Goal: Transaction & Acquisition: Purchase product/service

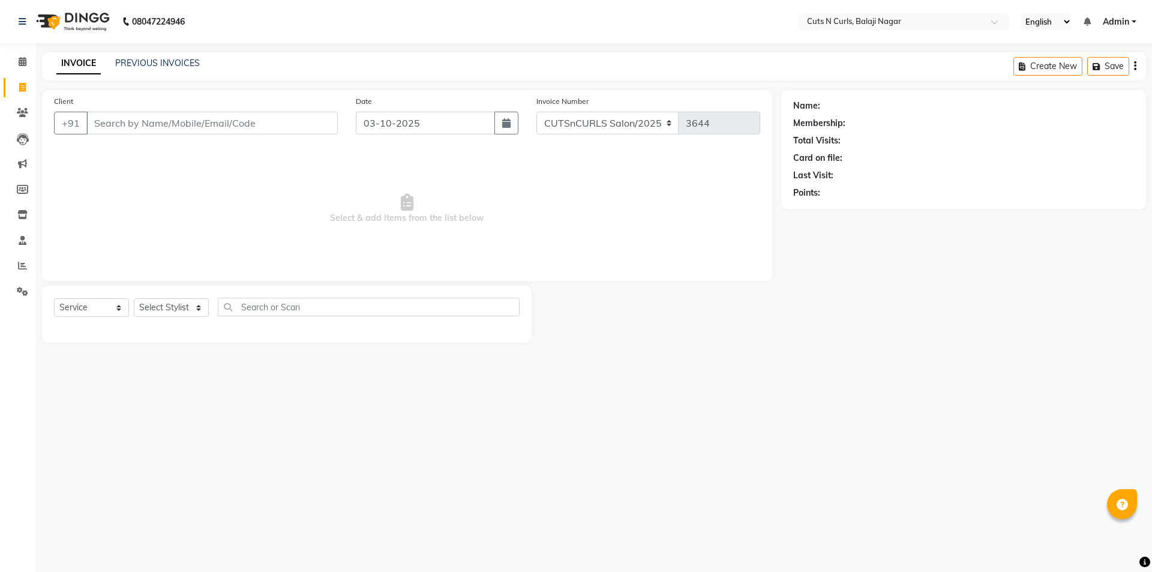
select select "service"
type input "9133553145"
click at [309, 118] on span "Add Client" at bounding box center [306, 123] width 47 height 12
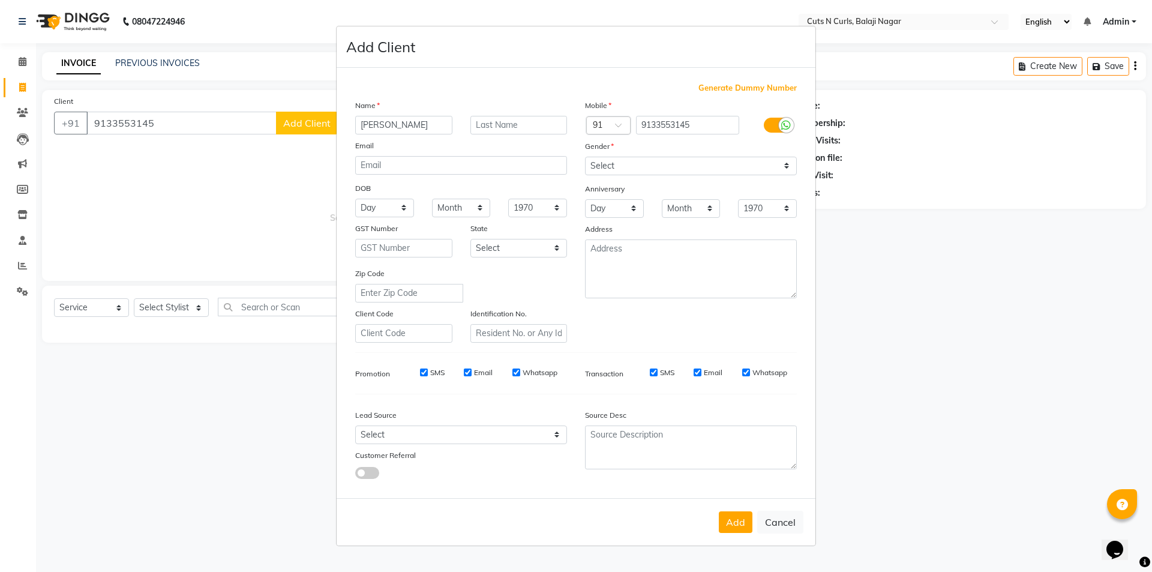
type input "vamshi"
click at [680, 170] on select "Select [DEMOGRAPHIC_DATA] [DEMOGRAPHIC_DATA] Other Prefer Not To Say" at bounding box center [691, 166] width 212 height 19
select select "[DEMOGRAPHIC_DATA]"
click at [585, 157] on select "Select [DEMOGRAPHIC_DATA] [DEMOGRAPHIC_DATA] Other Prefer Not To Say" at bounding box center [691, 166] width 212 height 19
click at [750, 531] on button "Add" at bounding box center [736, 522] width 34 height 22
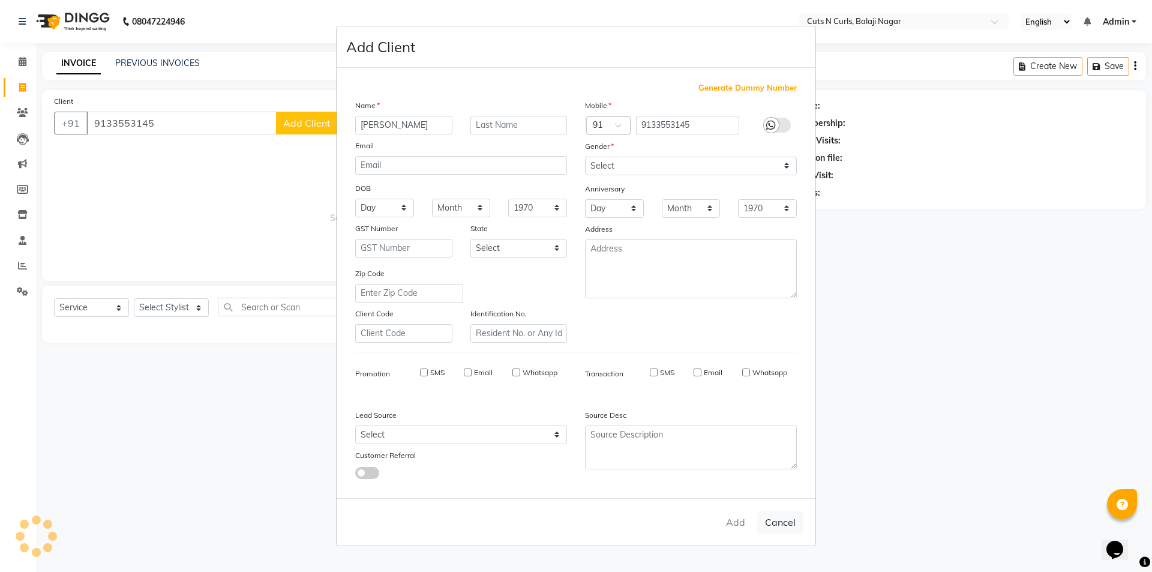
select select
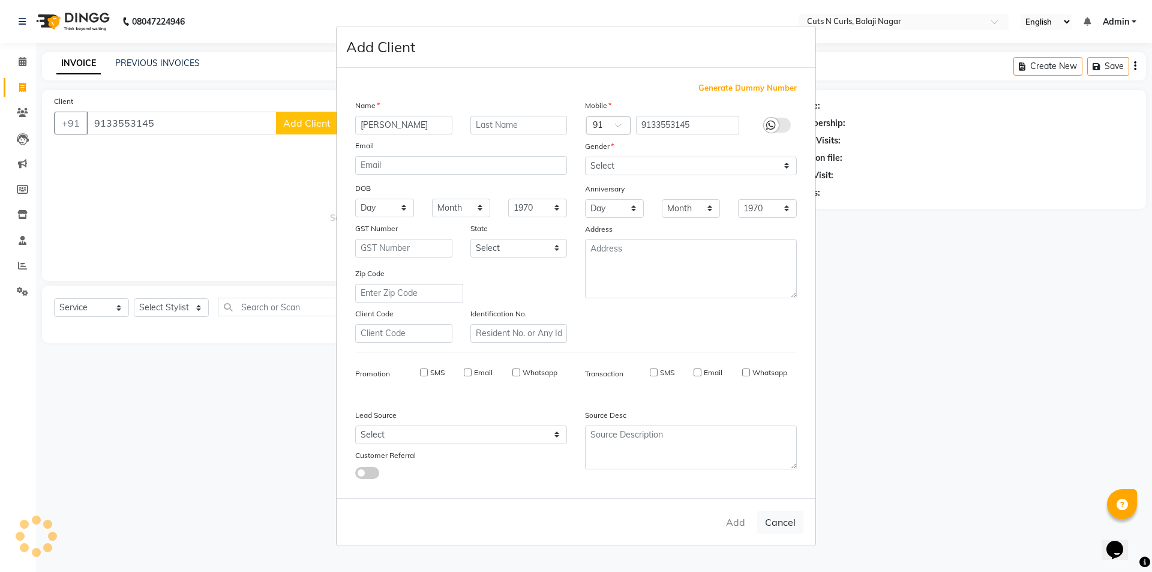
select select
checkbox input "false"
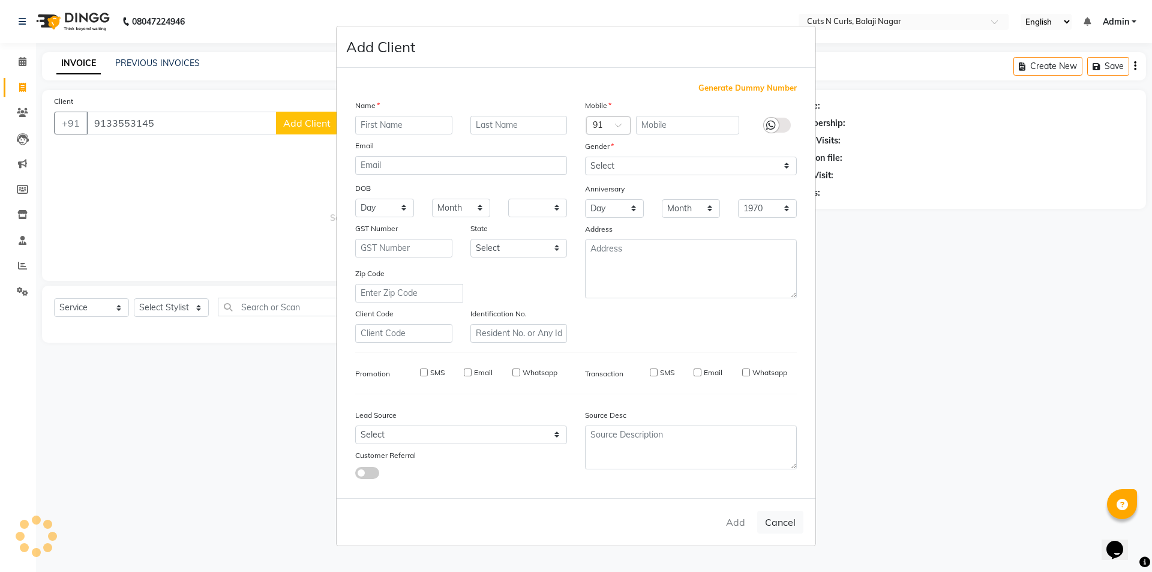
checkbox input "false"
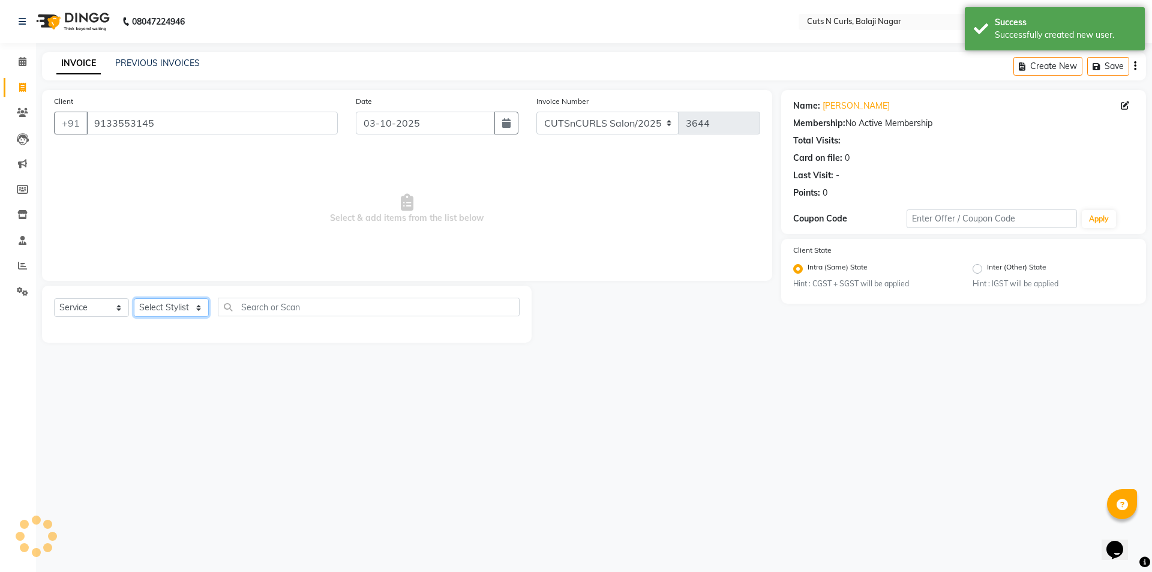
click at [182, 302] on select "Select Stylist 1.[PERSON_NAME] 3.[PERSON_NAME] 4.Sameer 5.[PERSON_NAME] 6.[PERS…" at bounding box center [171, 307] width 75 height 19
select select "52117"
click at [134, 298] on select "Select Stylist 1.[PERSON_NAME] 3.[PERSON_NAME] 4.Sameer 5.[PERSON_NAME] 6.[PERS…" at bounding box center [171, 307] width 75 height 19
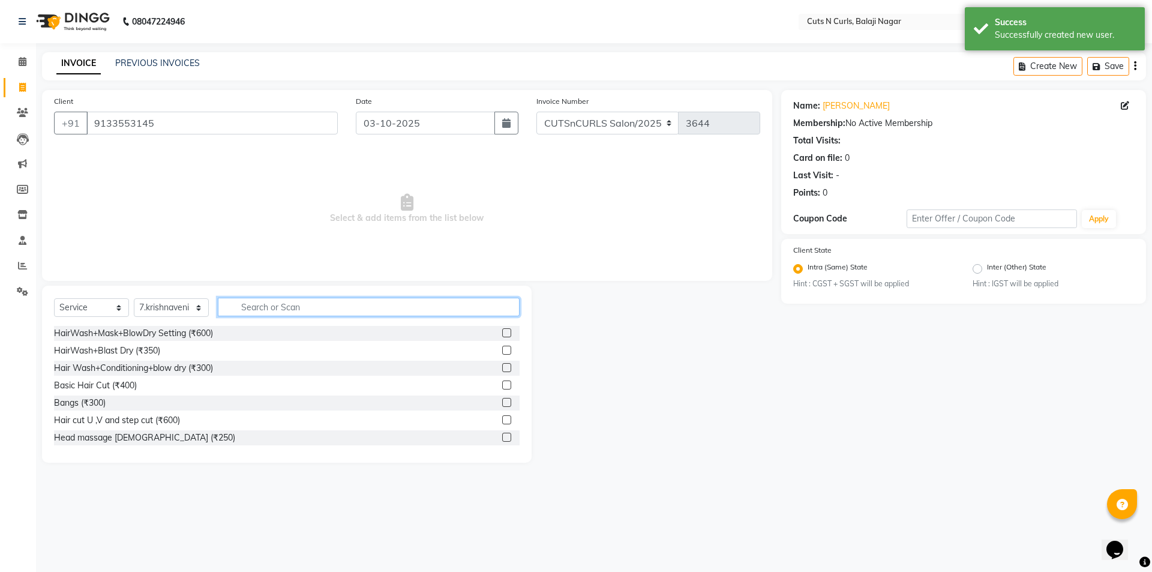
click at [288, 308] on input "text" at bounding box center [369, 306] width 302 height 19
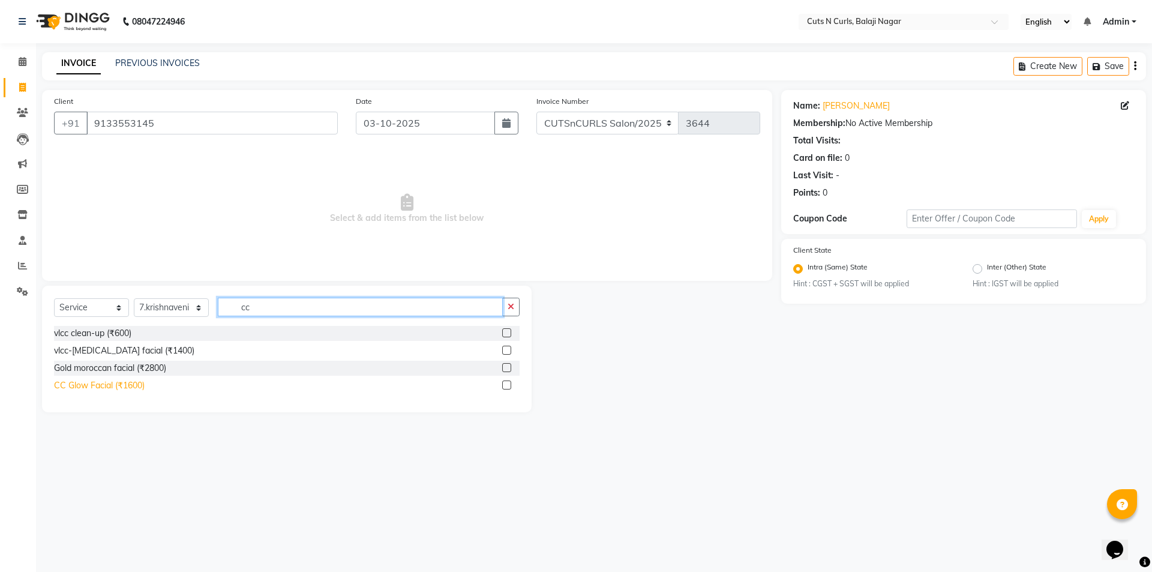
type input "cc"
click at [113, 380] on div "CC Glow Facial (₹1600)" at bounding box center [99, 385] width 91 height 13
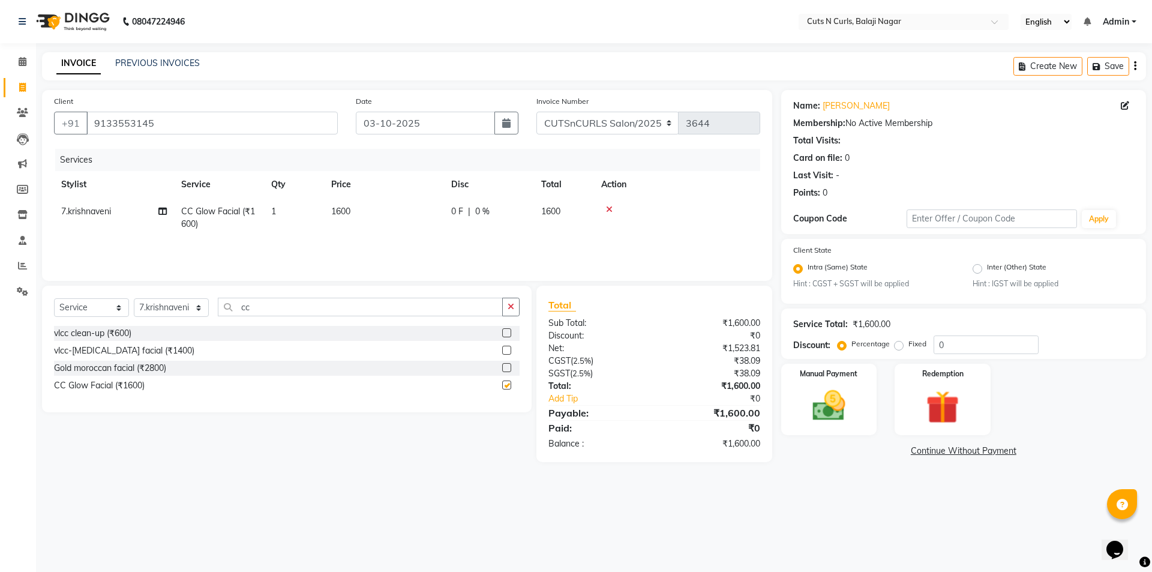
checkbox input "false"
click at [279, 227] on td "1" at bounding box center [294, 218] width 60 height 40
select select "52117"
click at [442, 210] on input "1600" at bounding box center [440, 214] width 106 height 19
type input "1"
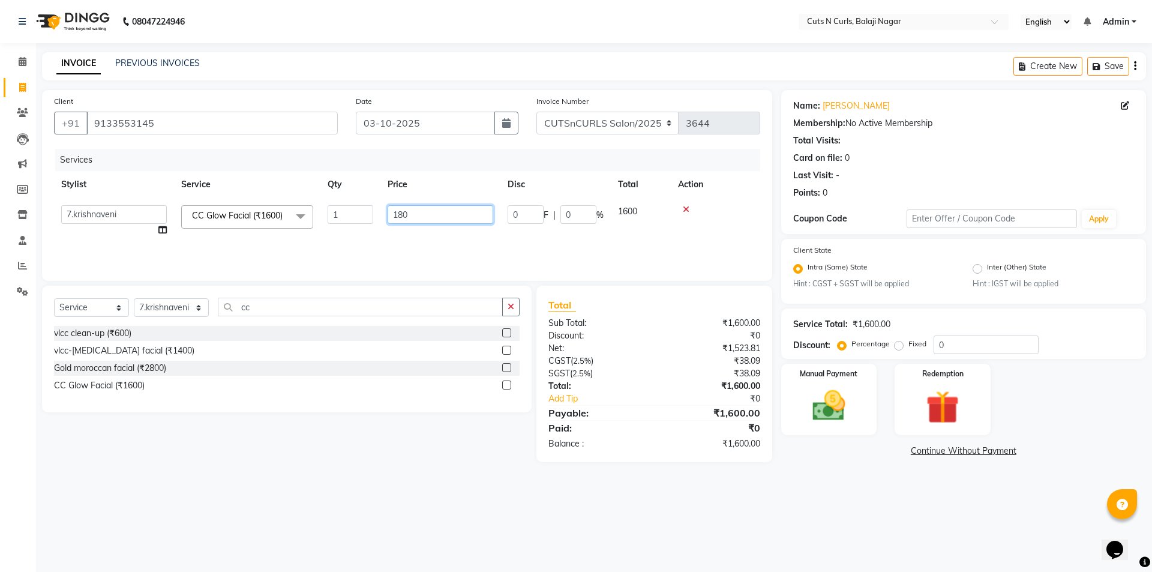
type input "1800"
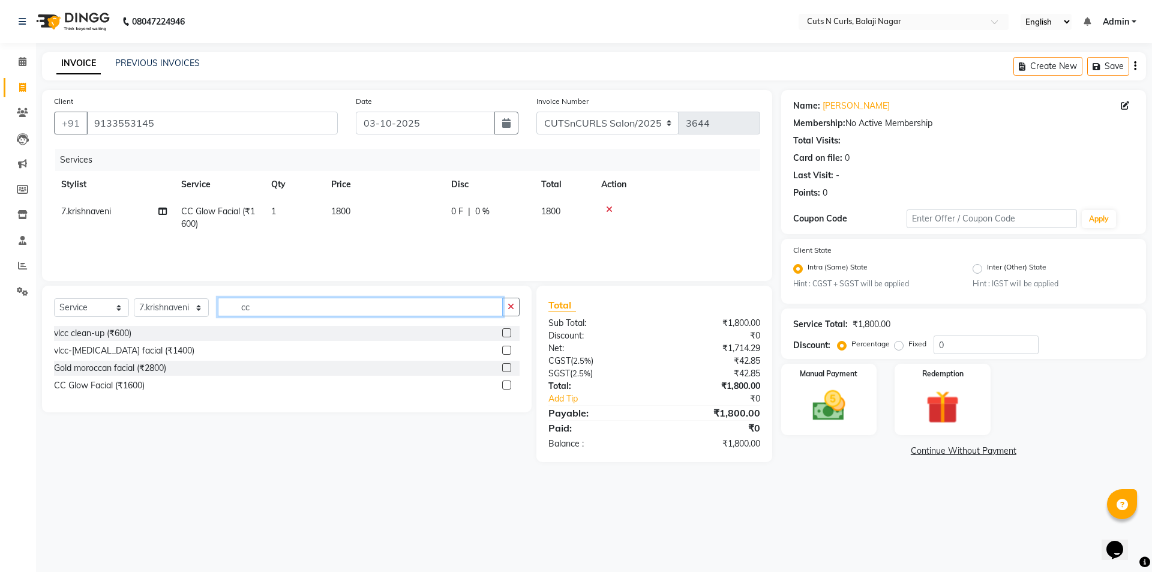
click at [285, 310] on input "cc" at bounding box center [360, 306] width 285 height 19
type input "c"
type input "det"
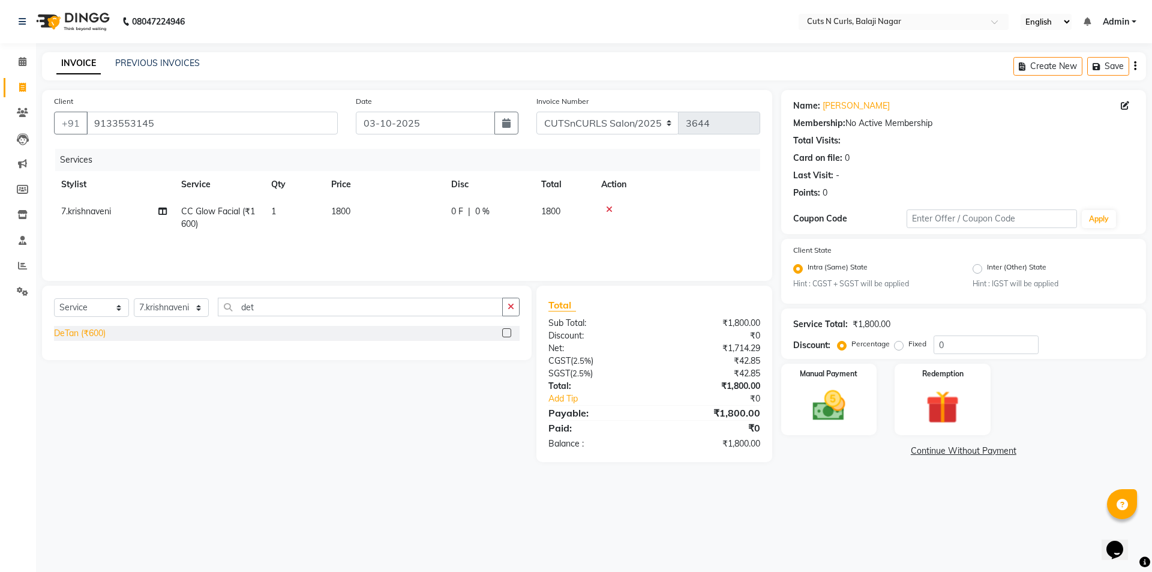
click at [84, 333] on div "DeTan (₹600)" at bounding box center [80, 333] width 52 height 13
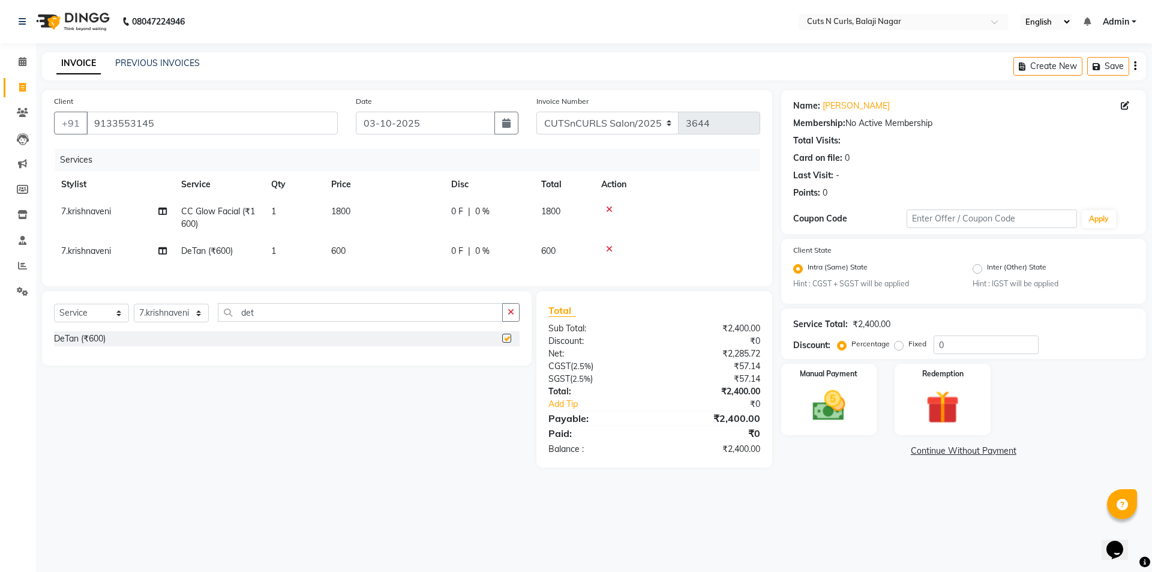
checkbox input "false"
click at [280, 318] on input "det" at bounding box center [360, 312] width 285 height 19
type input "d"
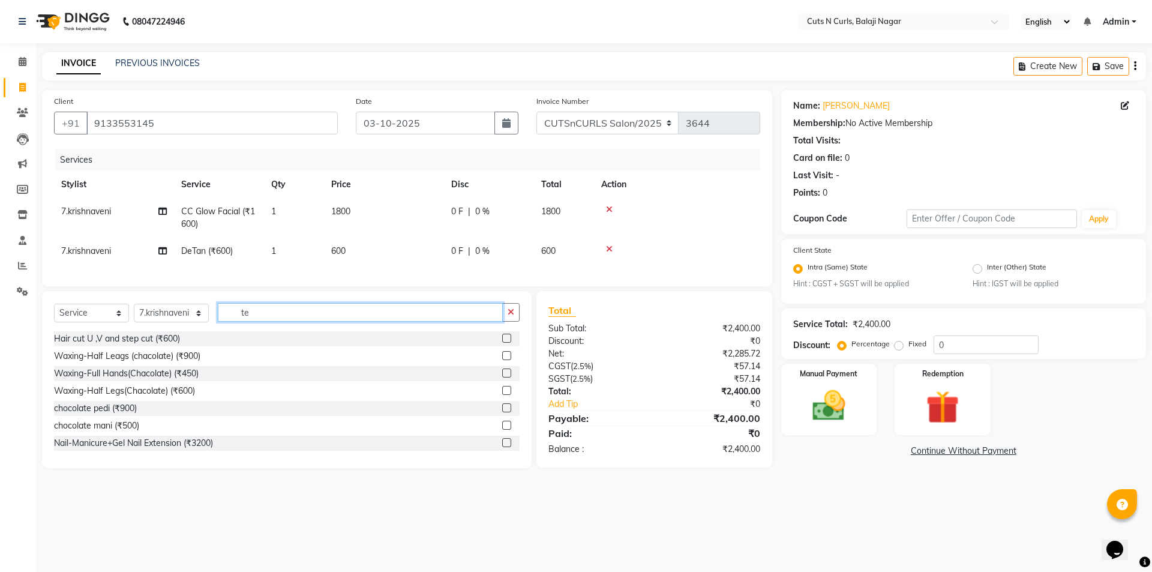
type input "t"
type input "nail"
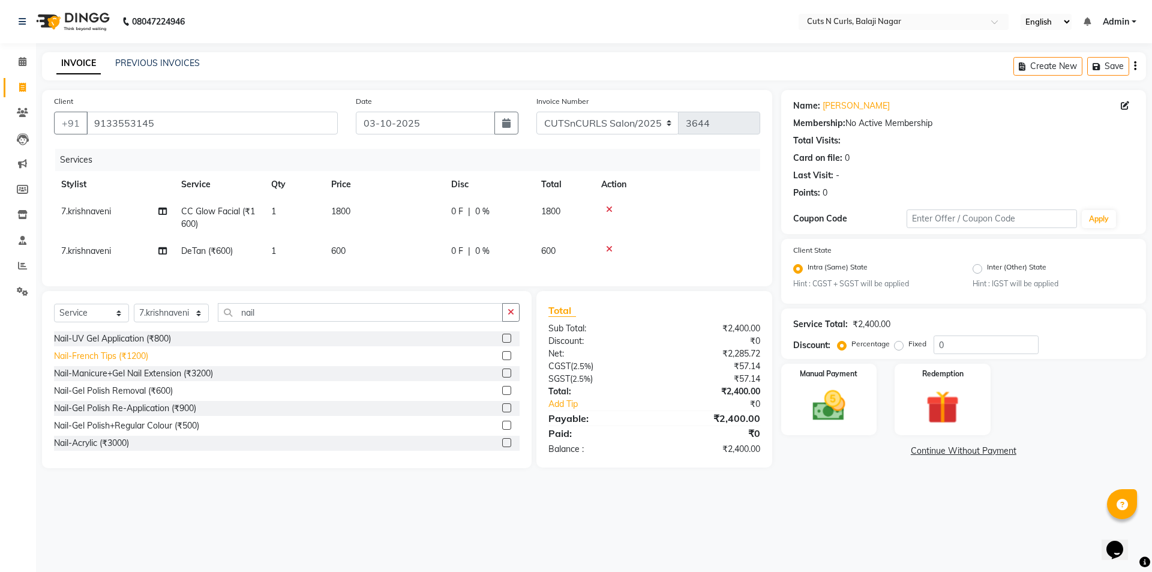
click at [70, 362] on div "Nail-French Tips (₹1200)" at bounding box center [101, 356] width 94 height 13
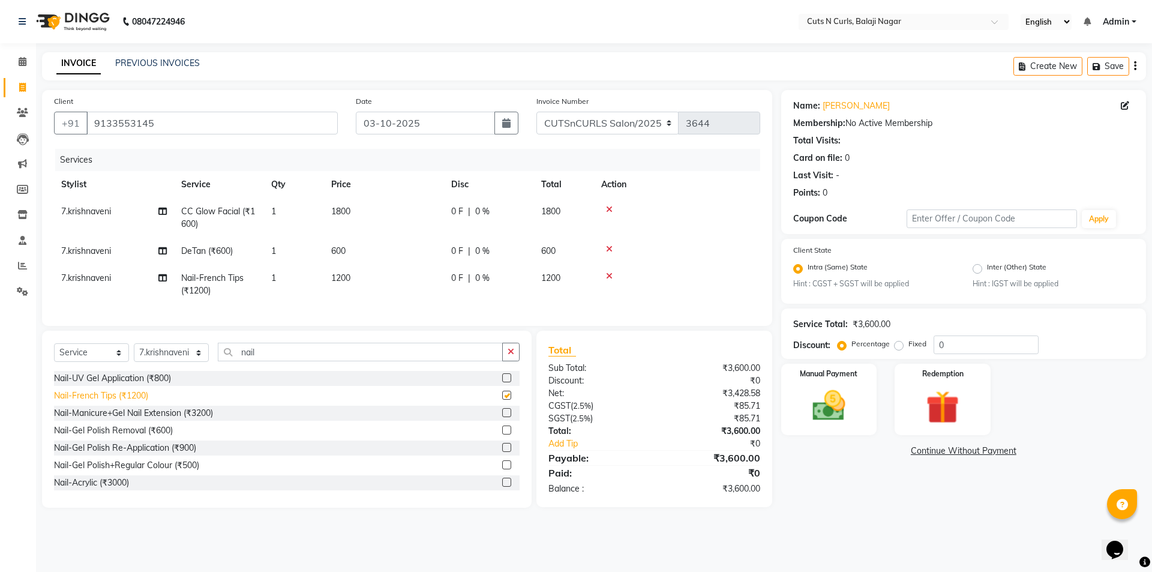
checkbox input "false"
click at [111, 276] on span "7.krishnaveni" at bounding box center [86, 277] width 50 height 11
select select "52117"
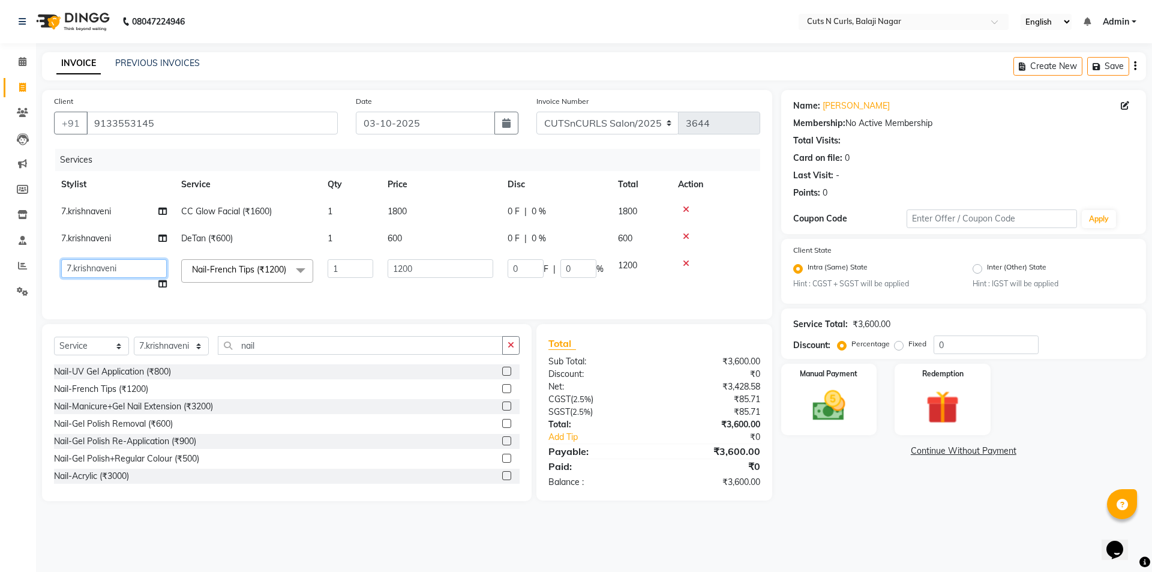
click at [112, 276] on select "1.Jagadeesh 3.Ramesh 4.Sameer 5.hemanth 6.venkat 7.krishnaveni 8.amaravathi 9.A…" at bounding box center [114, 268] width 106 height 19
select select "82404"
click at [908, 345] on label "Fixed" at bounding box center [917, 343] width 18 height 11
click at [897, 345] on input "Fixed" at bounding box center [901, 343] width 8 height 8
radio input "true"
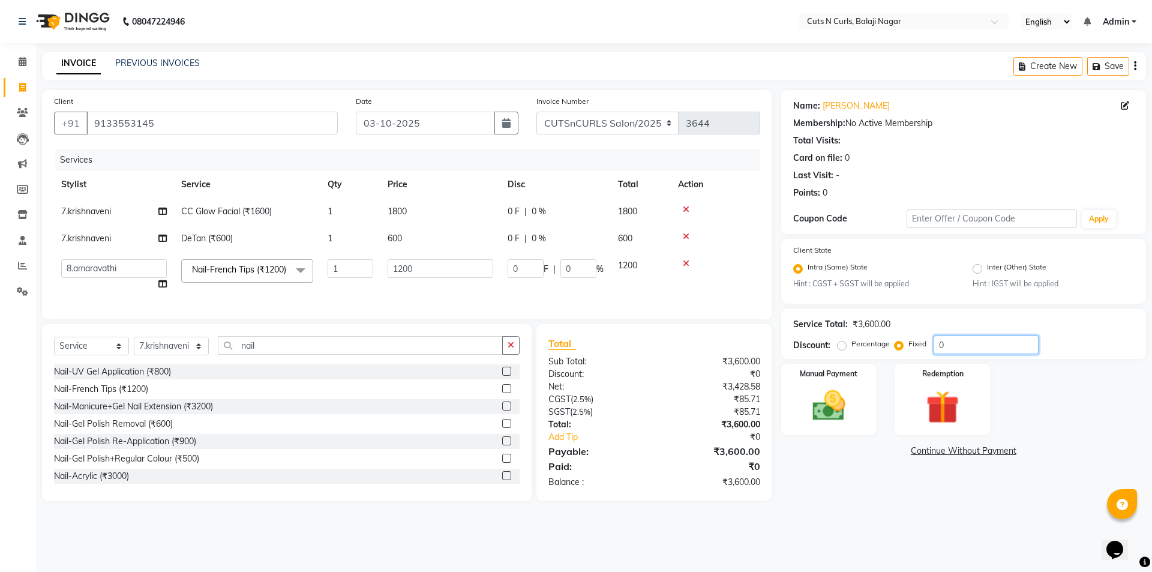
click at [1030, 345] on input "0" at bounding box center [985, 344] width 105 height 19
type input "9"
type input "3"
type input "0.25"
type input "90"
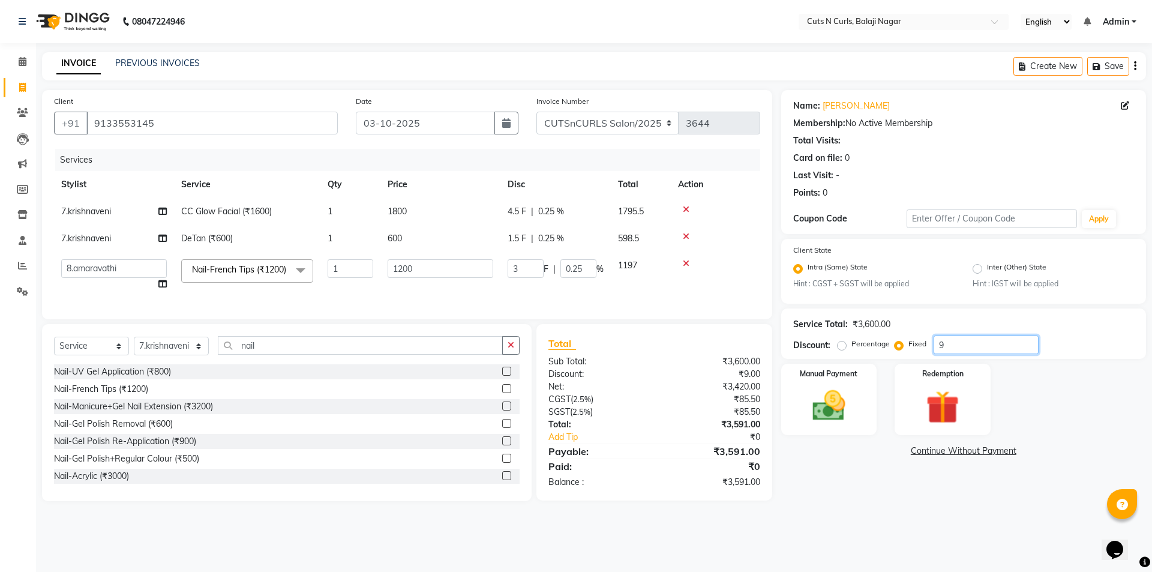
type input "30"
type input "2.5"
type input "900"
type input "300"
type input "25"
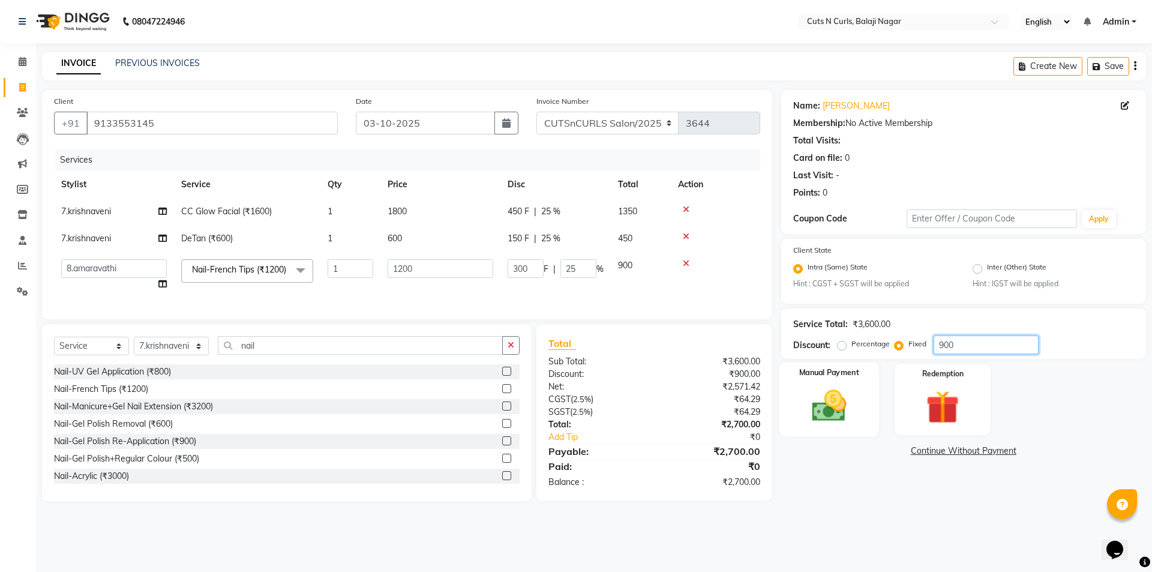
type input "900"
click at [819, 390] on img at bounding box center [829, 406] width 56 height 40
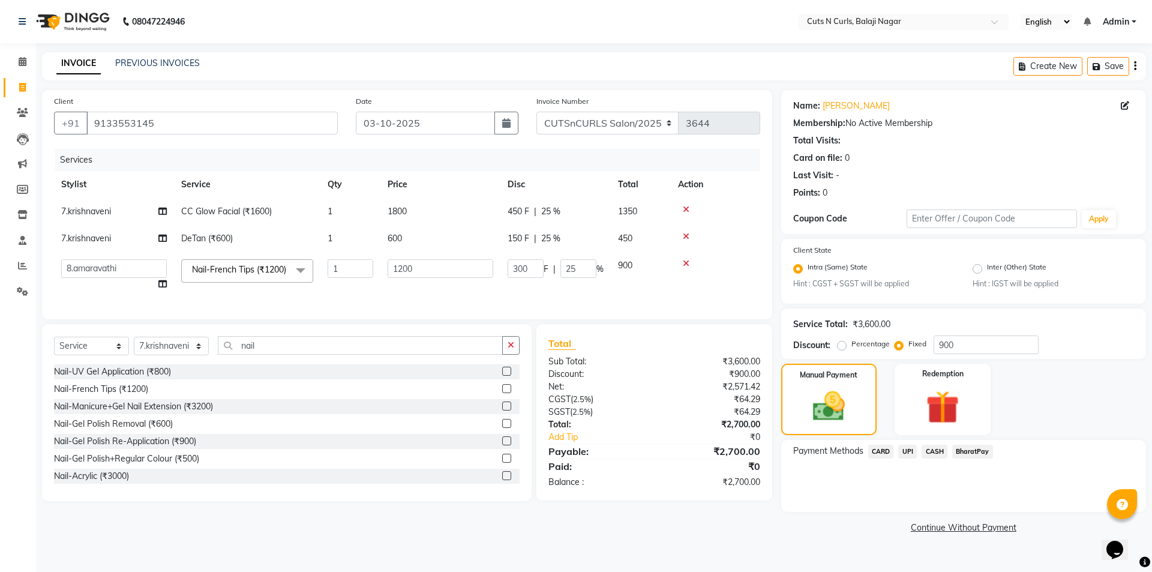
click at [969, 455] on span "BharatPay" at bounding box center [972, 451] width 41 height 14
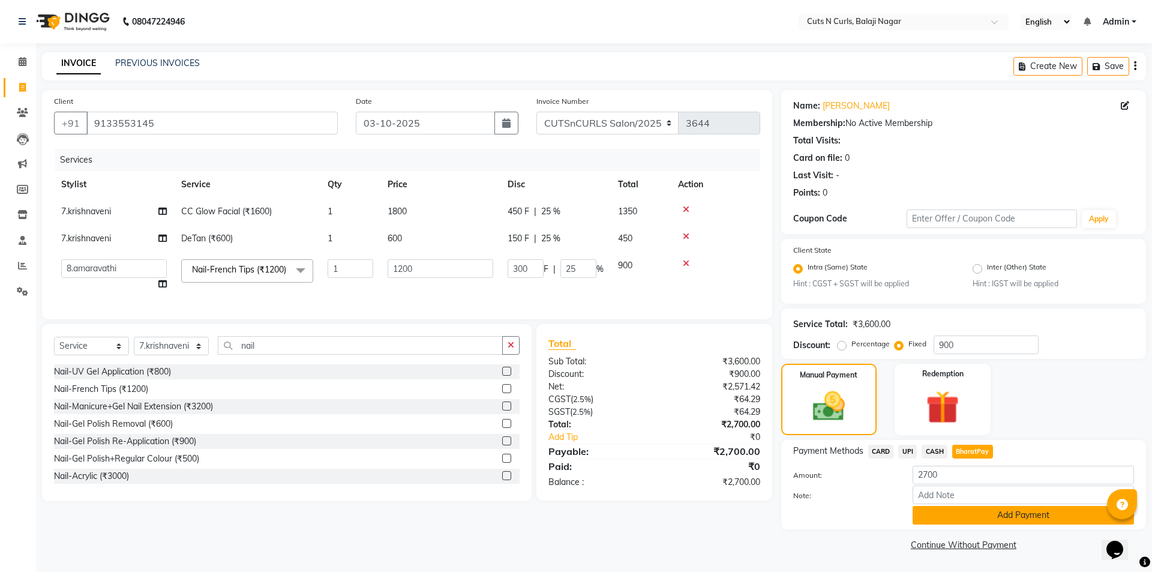
click at [976, 524] on button "Add Payment" at bounding box center [1022, 515] width 221 height 19
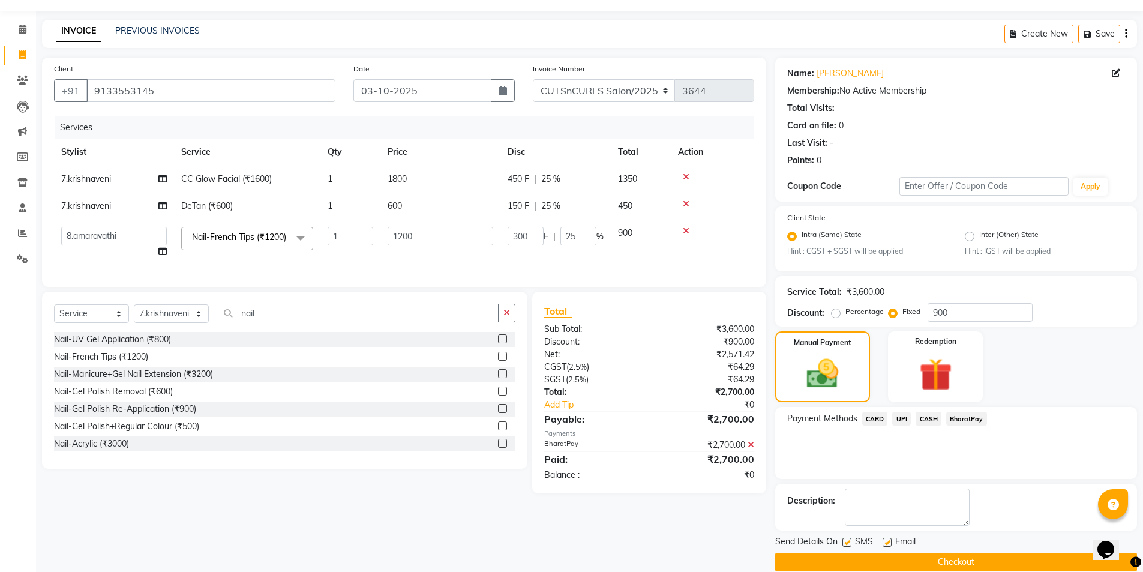
scroll to position [50, 0]
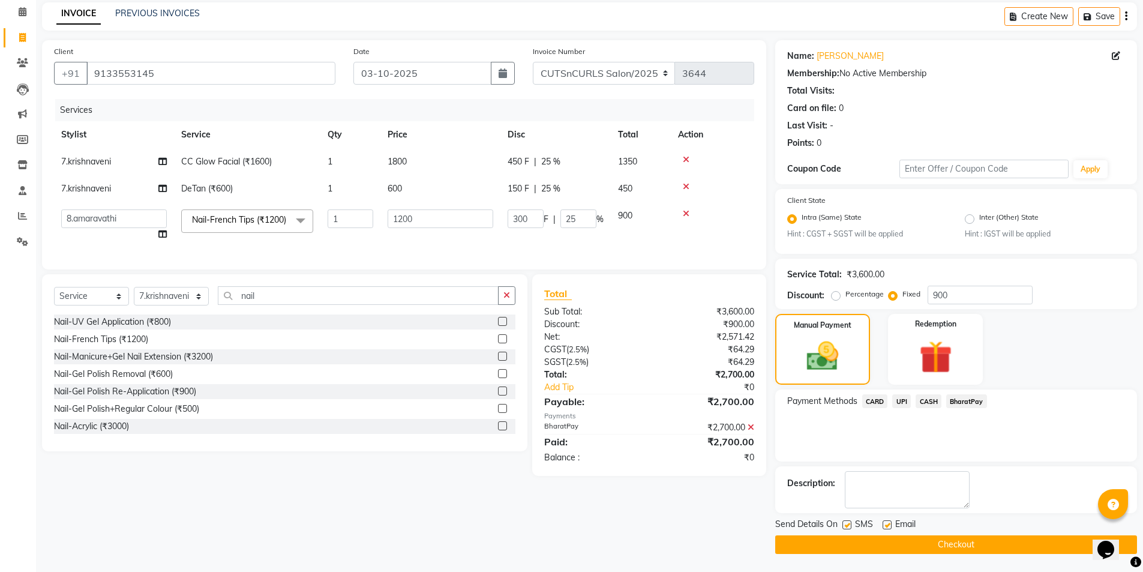
click at [884, 520] on label at bounding box center [886, 524] width 9 height 9
click at [884, 521] on input "checkbox" at bounding box center [886, 525] width 8 height 8
checkbox input "false"
click at [848, 554] on button "Checkout" at bounding box center [956, 544] width 362 height 19
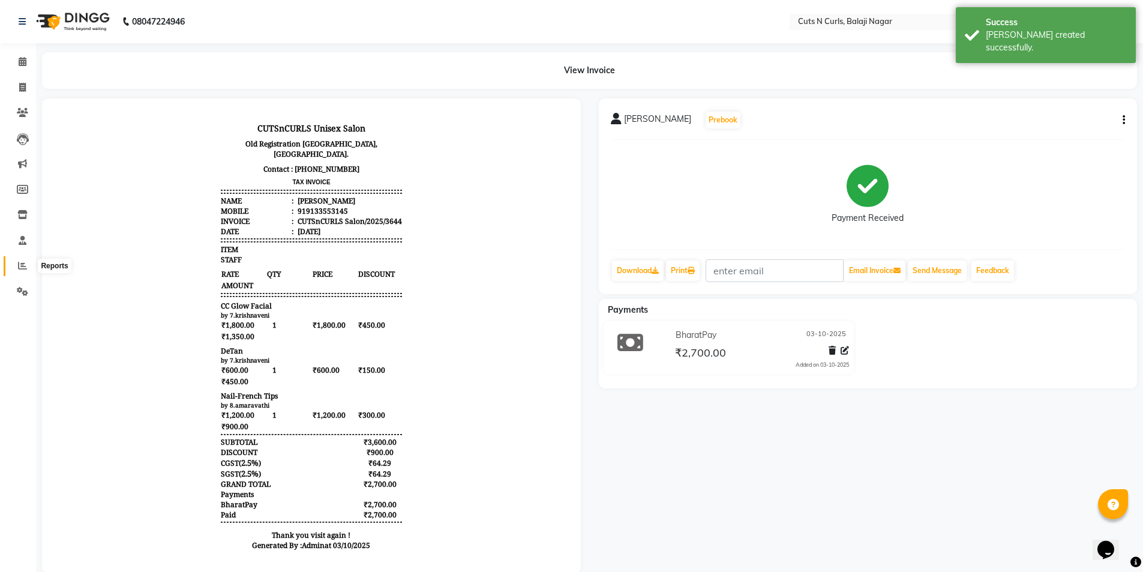
click at [21, 263] on icon at bounding box center [22, 265] width 9 height 9
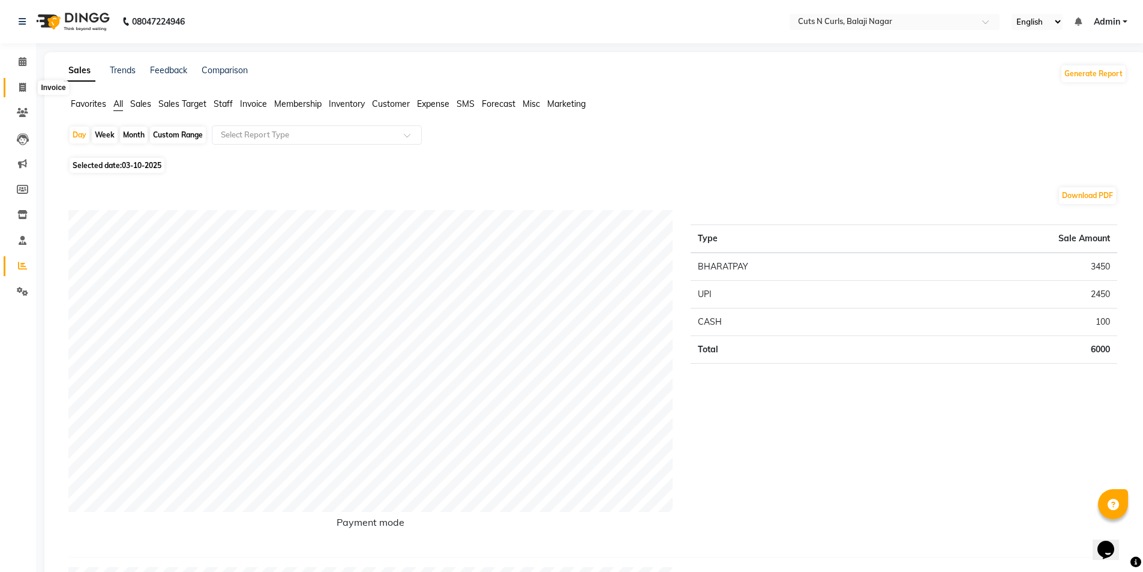
click at [13, 84] on span at bounding box center [22, 88] width 21 height 14
select select "service"
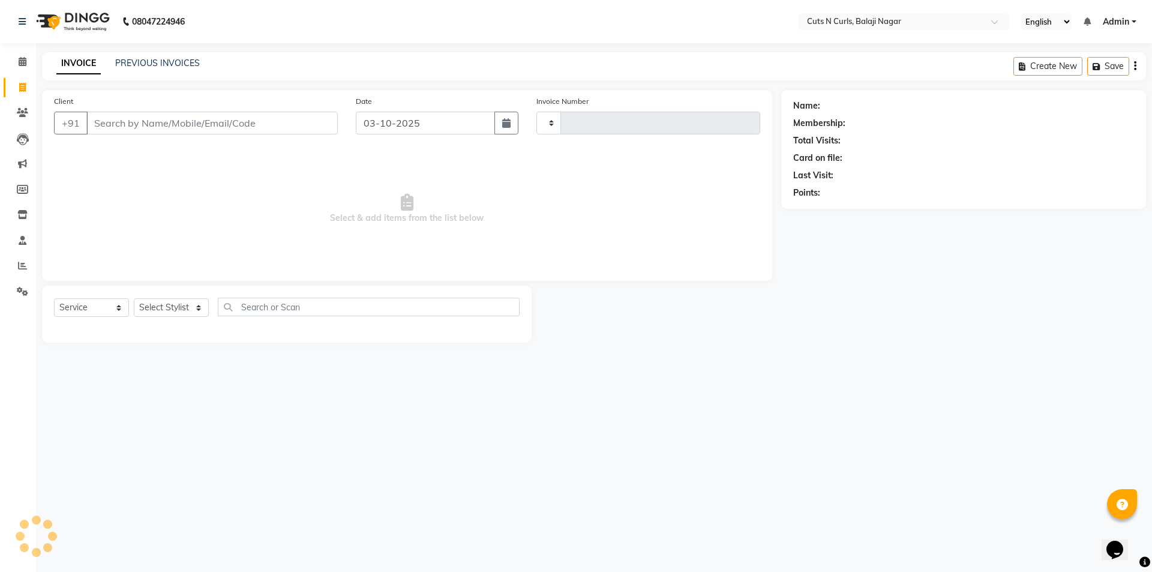
type input "3645"
select select "5645"
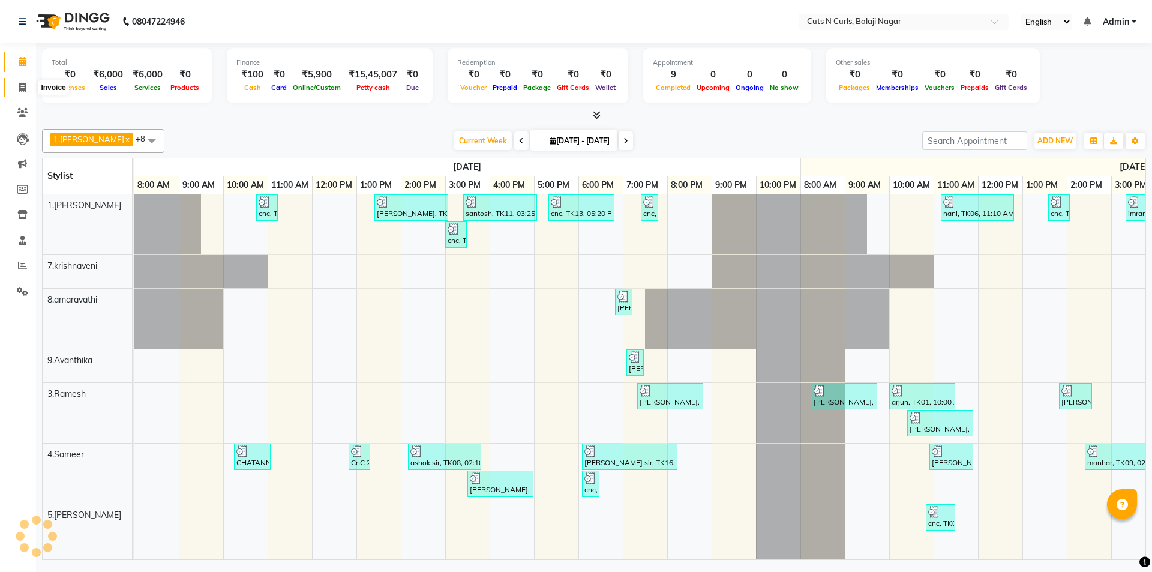
click at [27, 87] on span at bounding box center [22, 88] width 21 height 14
select select "service"
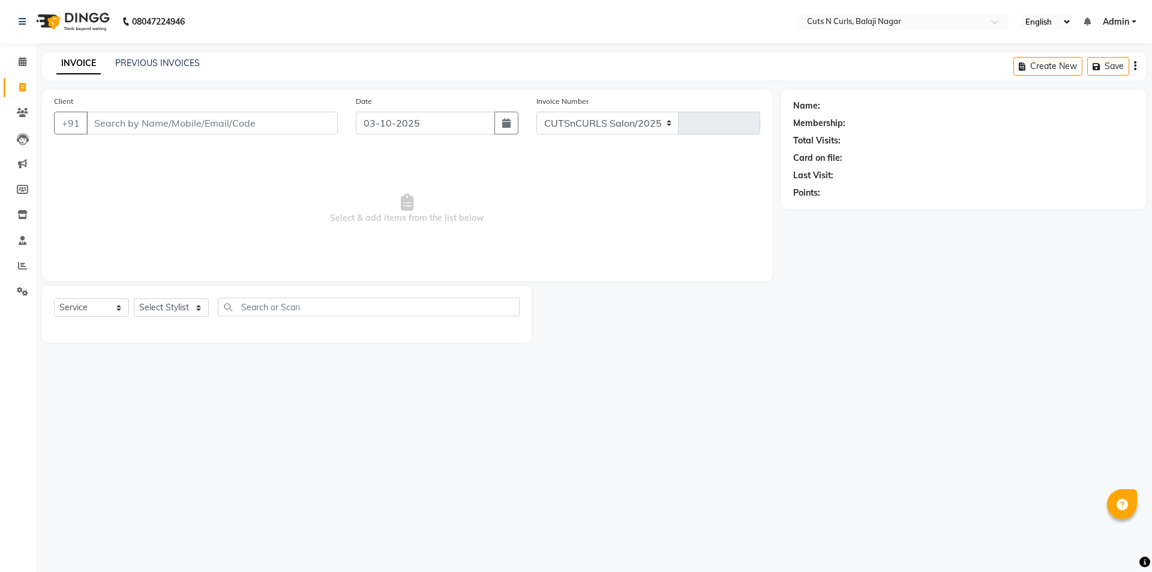
select select "5645"
type input "3645"
click at [114, 118] on input "Client" at bounding box center [211, 123] width 251 height 23
type input "7674850679"
click at [289, 123] on span "Add Client" at bounding box center [306, 123] width 47 height 12
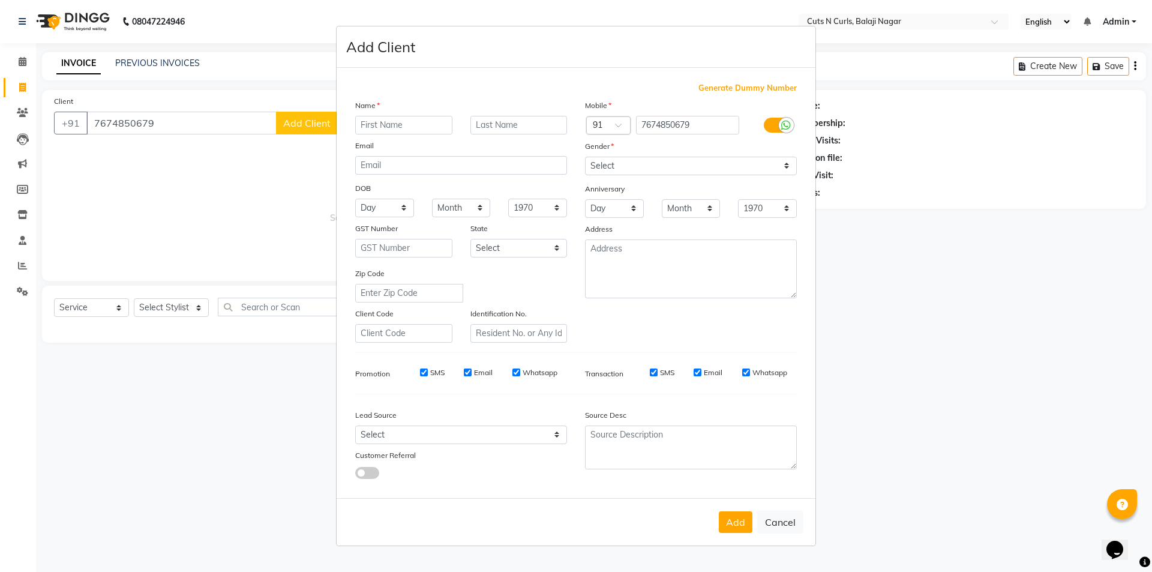
click at [374, 127] on input "text" at bounding box center [403, 125] width 97 height 19
click at [485, 179] on div "Name Email DOB Day 01 02 03 04 05 06 07 08 09 10 11 12 13 14 15 16 17 18 19 20 …" at bounding box center [461, 220] width 230 height 243
type input "[PERSON_NAME]"
click at [657, 163] on select "Select [DEMOGRAPHIC_DATA] [DEMOGRAPHIC_DATA] Other Prefer Not To Say" at bounding box center [691, 166] width 212 height 19
select select "[DEMOGRAPHIC_DATA]"
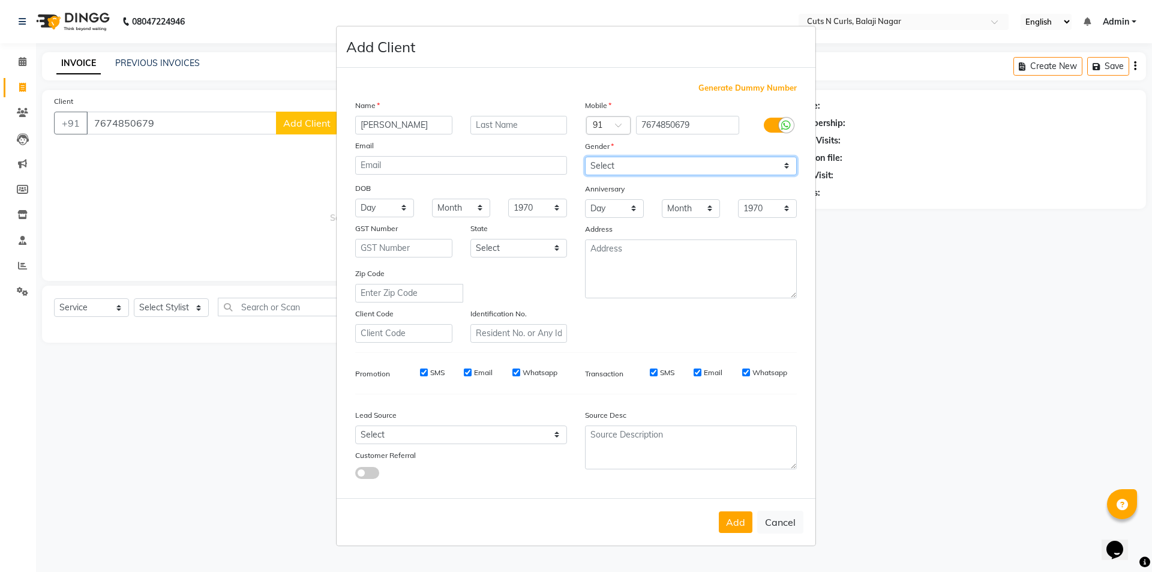
click at [585, 157] on select "Select [DEMOGRAPHIC_DATA] [DEMOGRAPHIC_DATA] Other Prefer Not To Say" at bounding box center [691, 166] width 212 height 19
click at [739, 518] on button "Add" at bounding box center [736, 522] width 34 height 22
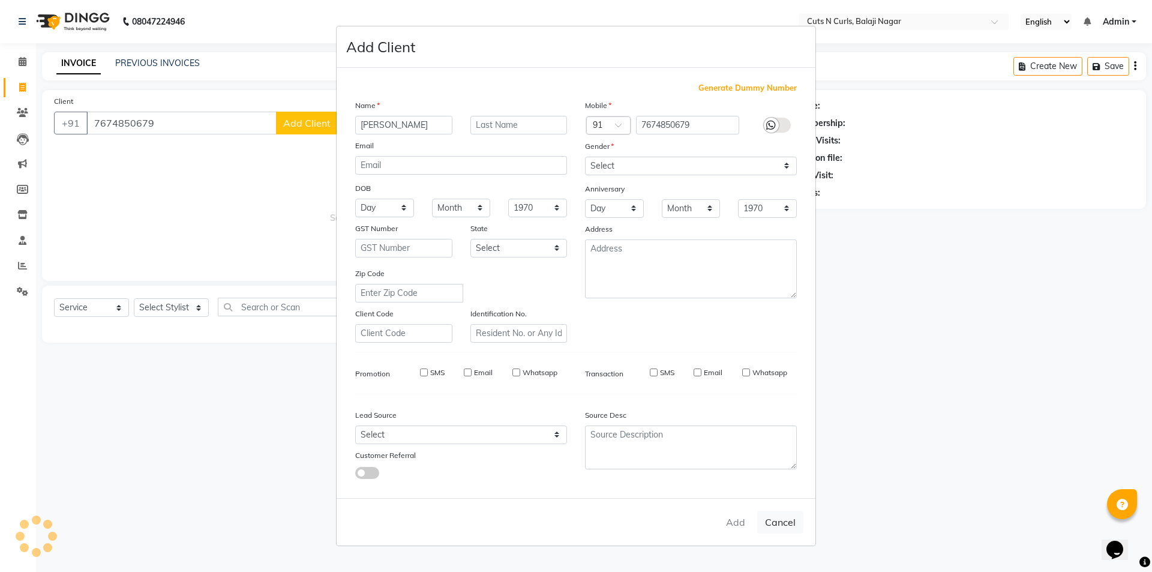
select select
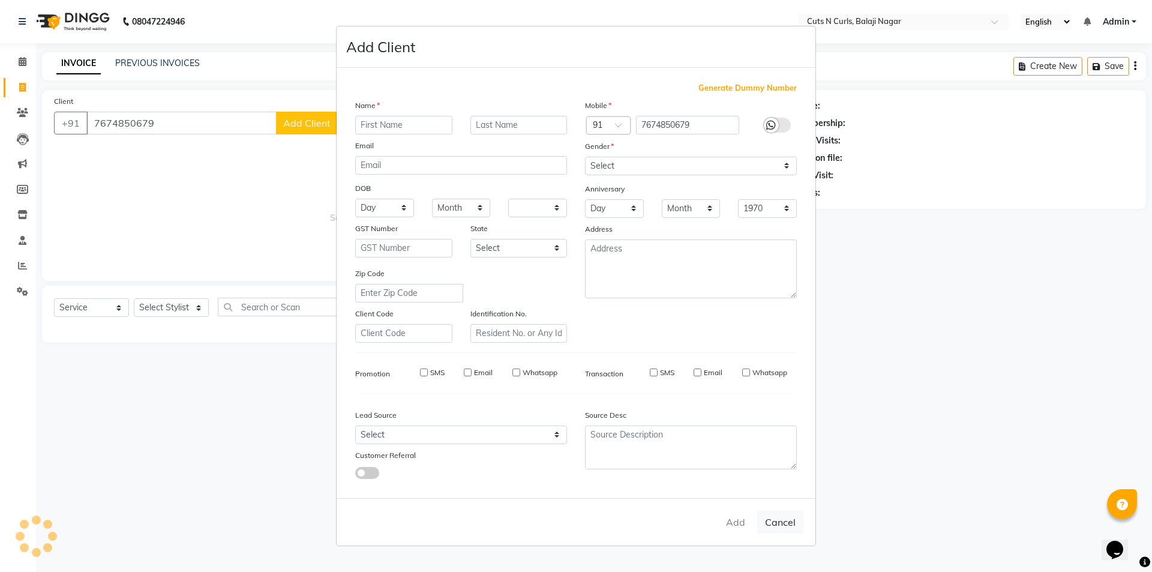
select select
checkbox input "false"
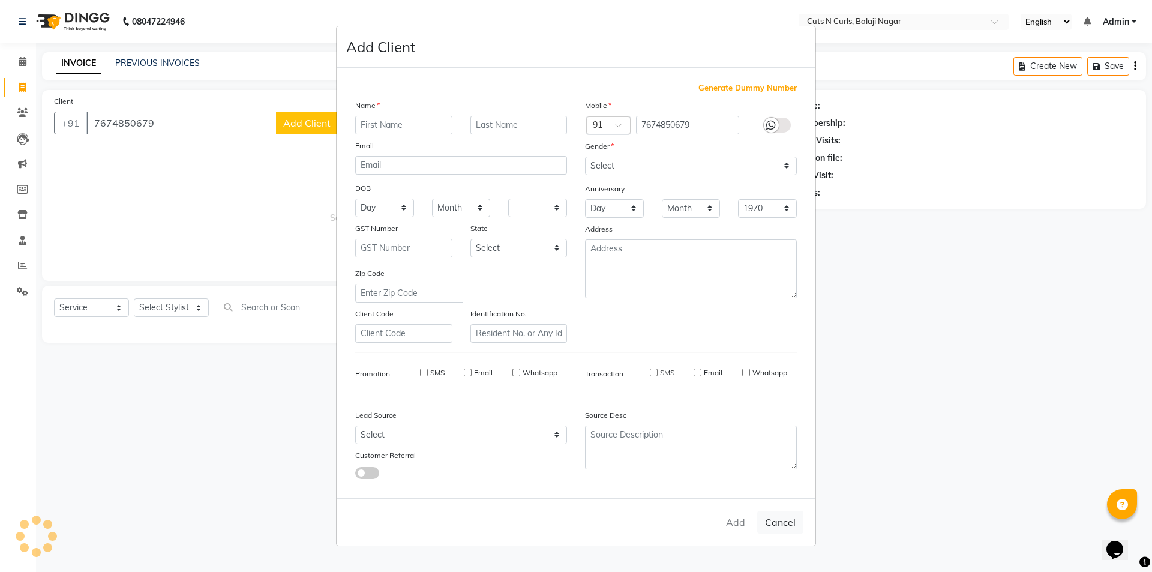
checkbox input "false"
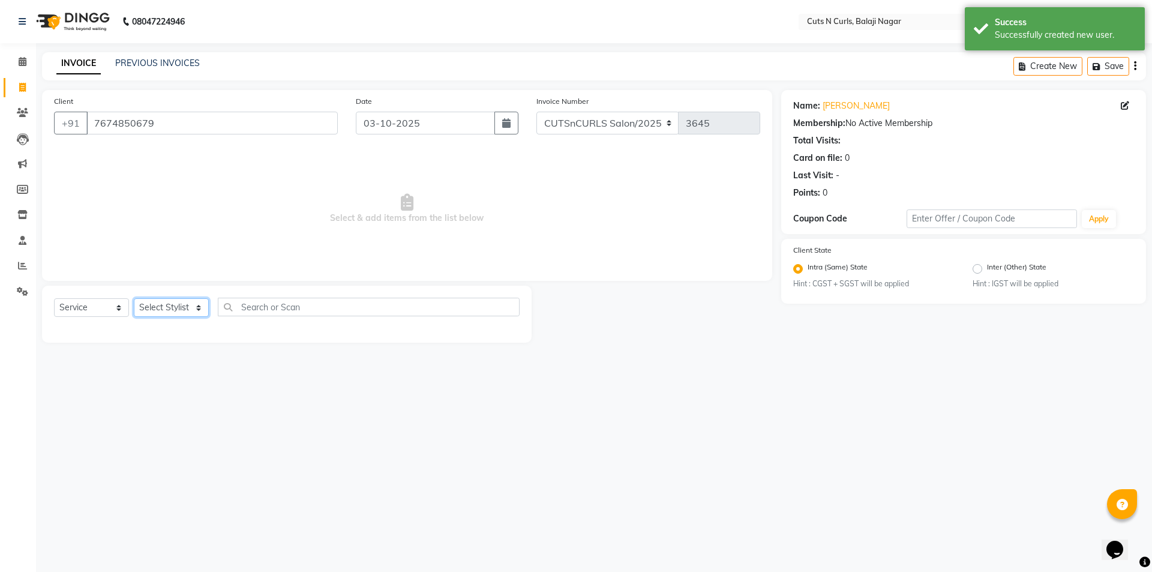
click at [171, 311] on select "Select Stylist 1.[PERSON_NAME] 3.[PERSON_NAME] 4.Sameer 5.[PERSON_NAME] 6.[PERS…" at bounding box center [171, 307] width 75 height 19
select select "92223"
click at [134, 298] on select "Select Stylist 1.[PERSON_NAME] 3.[PERSON_NAME] 4.Sameer 5.[PERSON_NAME] 6.[PERS…" at bounding box center [171, 307] width 75 height 19
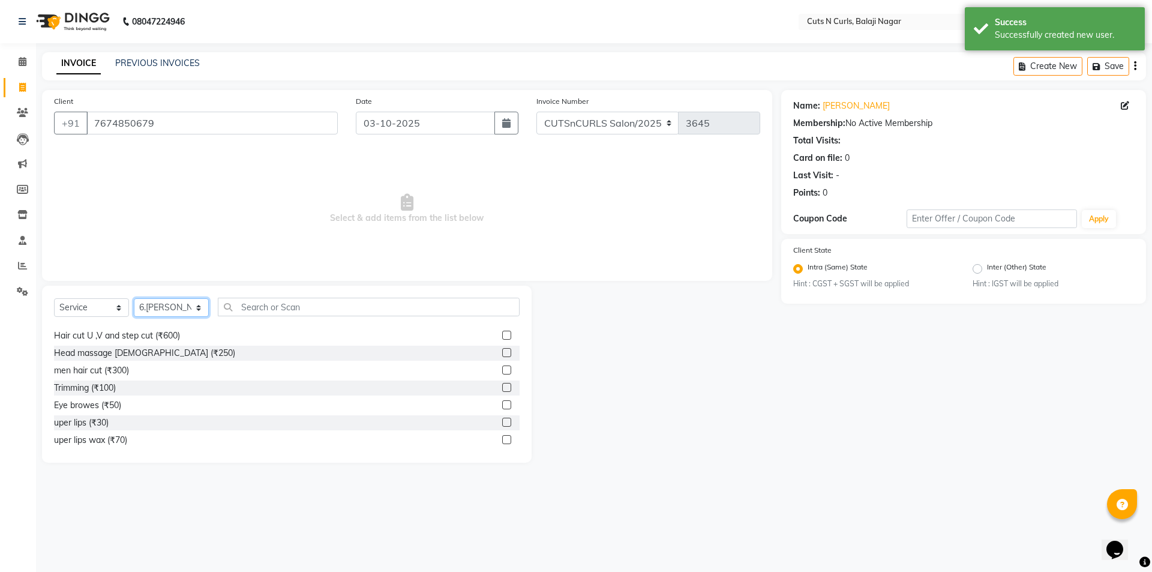
scroll to position [120, 0]
click at [71, 367] on div "men hair cut (₹300)" at bounding box center [91, 369] width 75 height 13
checkbox input "false"
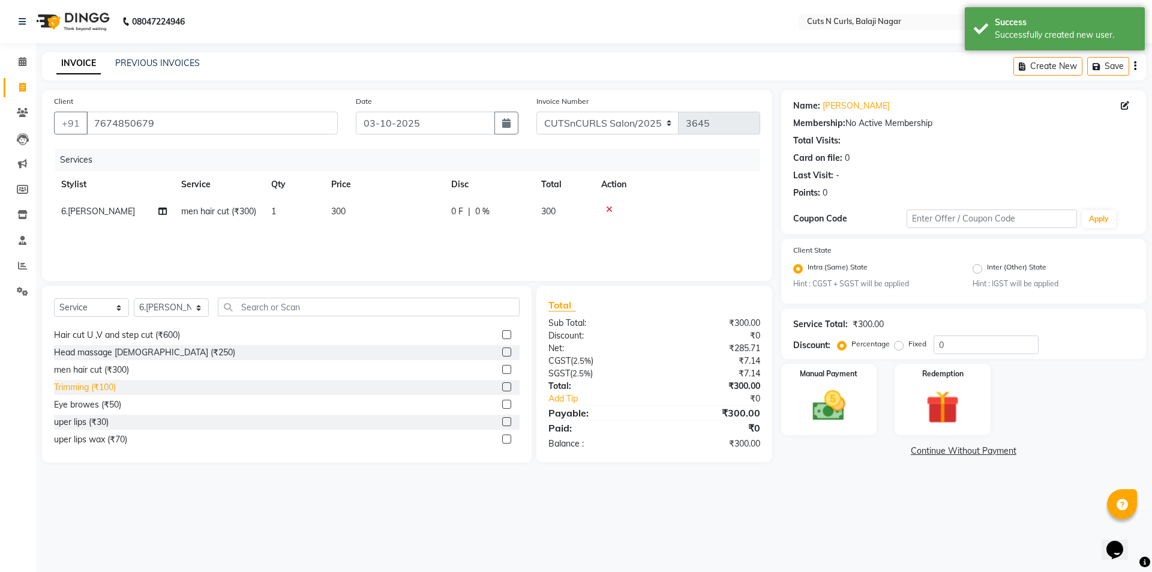
click at [78, 386] on div "Trimming (₹100)" at bounding box center [85, 387] width 62 height 13
checkbox input "false"
click at [251, 316] on input "text" at bounding box center [369, 306] width 302 height 19
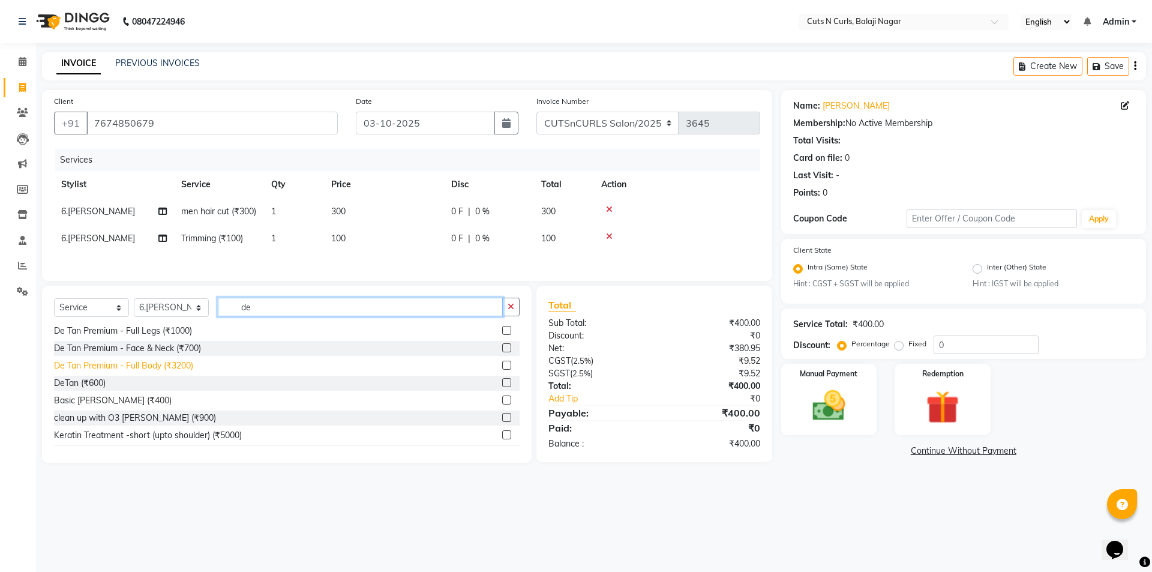
scroll to position [145, 0]
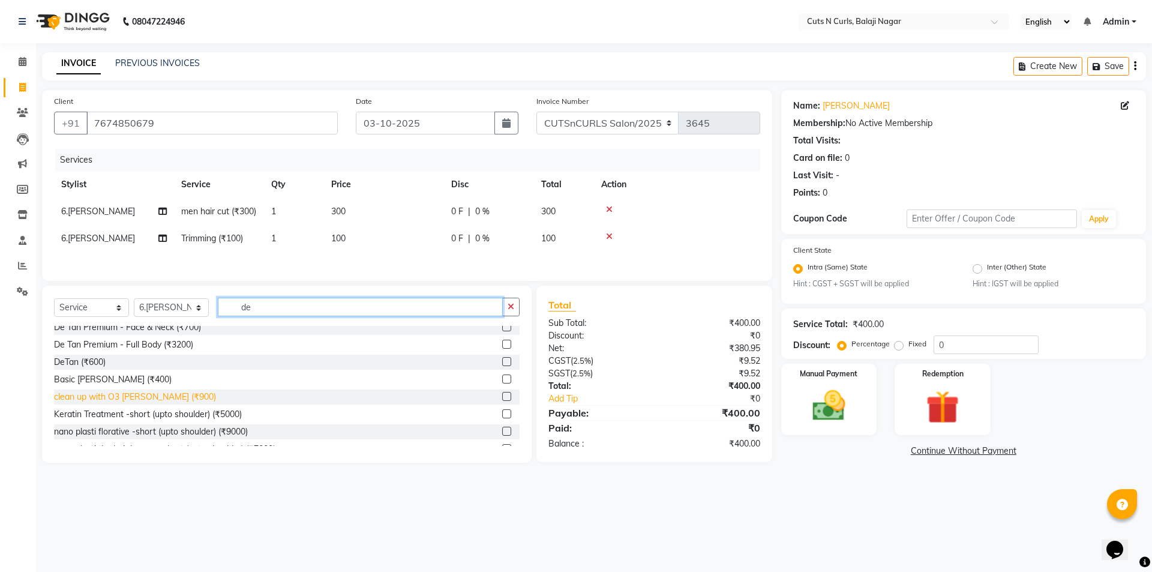
type input "de"
click at [127, 403] on div "clean up with O3 [PERSON_NAME] (₹900)" at bounding box center [135, 396] width 162 height 13
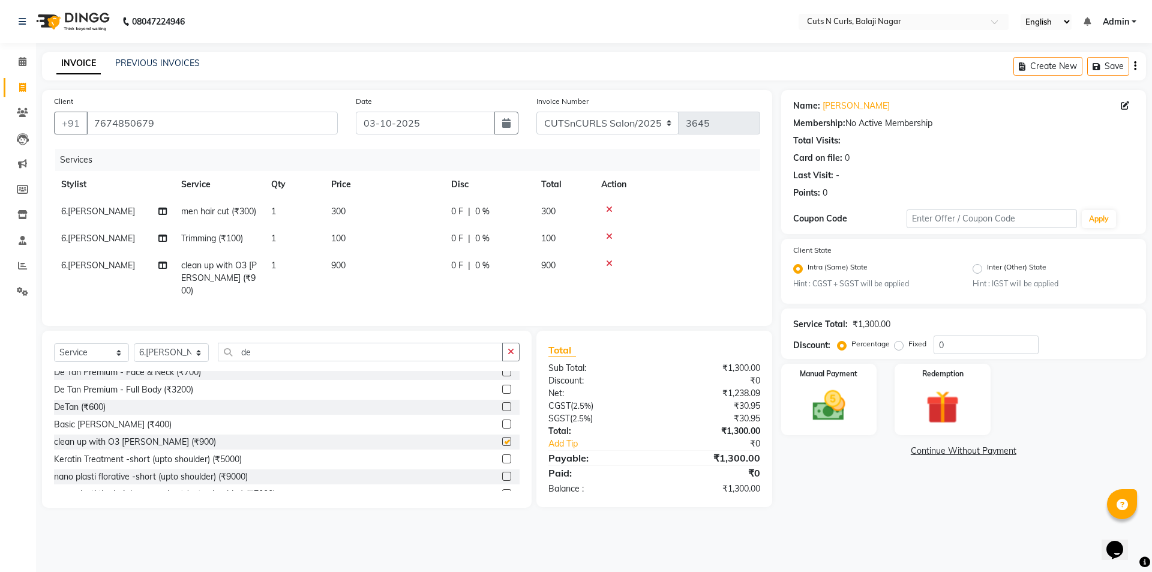
checkbox input "false"
click at [908, 348] on label "Fixed" at bounding box center [917, 343] width 18 height 11
click at [900, 348] on input "Fixed" at bounding box center [901, 343] width 8 height 8
radio input "true"
click at [975, 343] on input "0" at bounding box center [985, 344] width 105 height 19
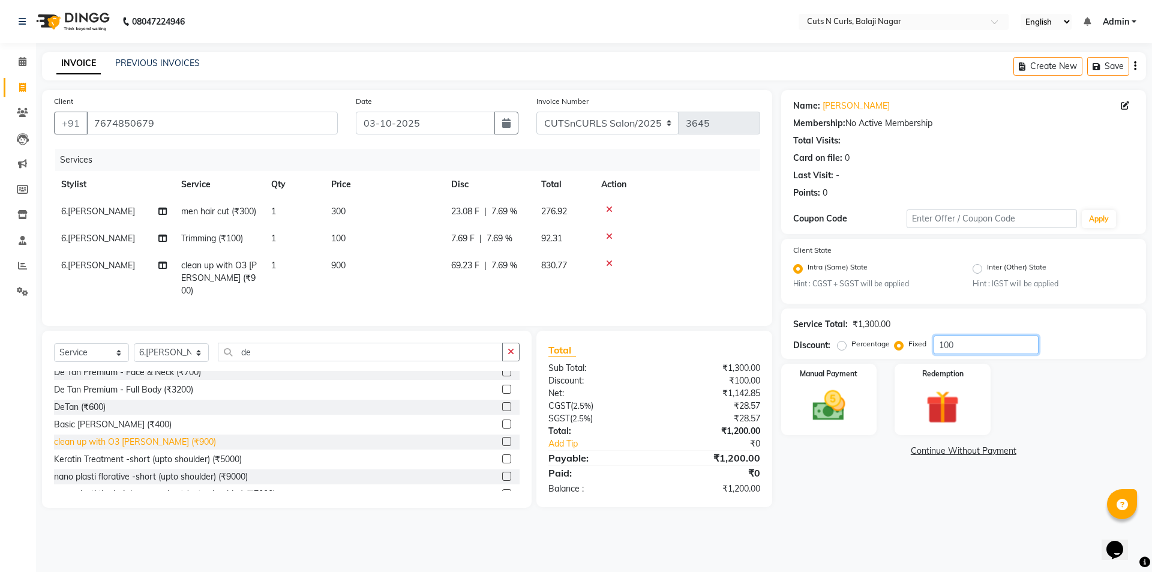
type input "100"
click at [112, 447] on div "clean up with O3 [PERSON_NAME] (₹900)" at bounding box center [135, 441] width 162 height 13
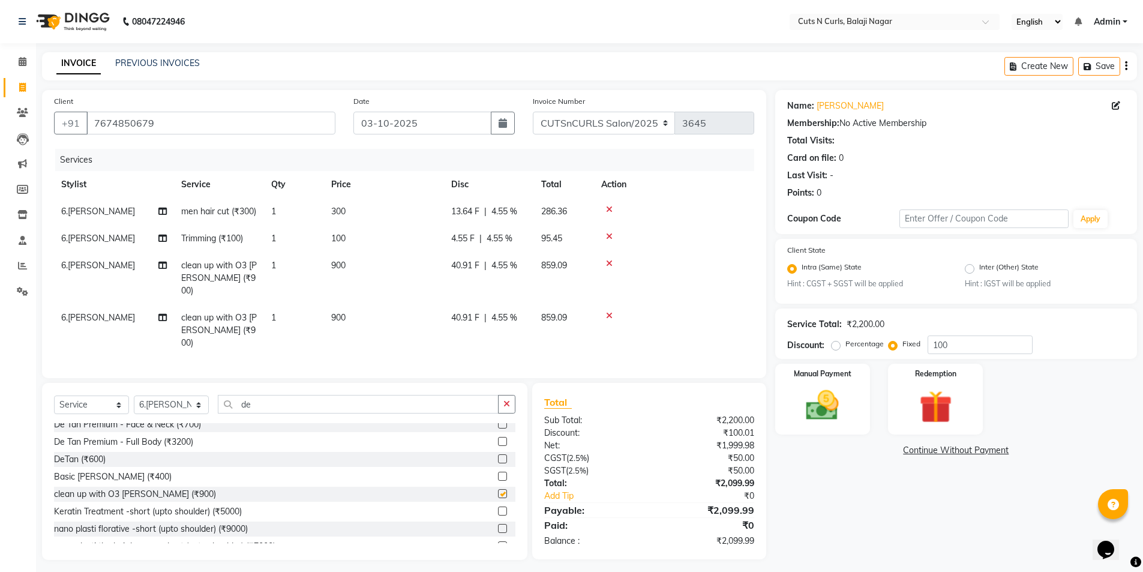
checkbox input "false"
click at [609, 314] on icon at bounding box center [609, 315] width 7 height 8
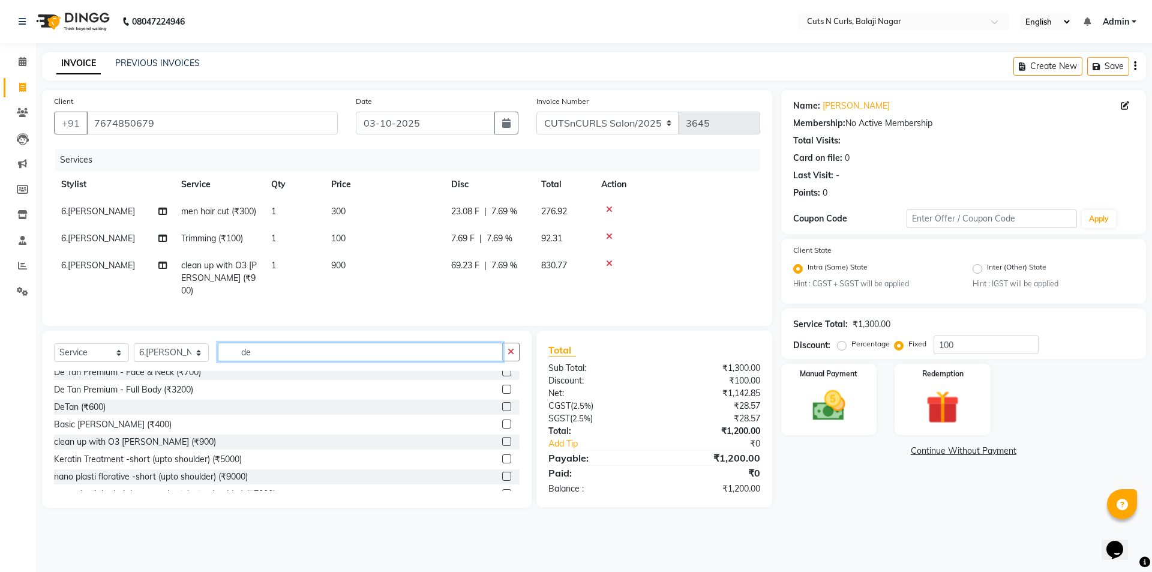
click at [318, 361] on input "de" at bounding box center [360, 351] width 285 height 19
click at [149, 355] on select "Select Stylist 1.[PERSON_NAME] 3.[PERSON_NAME] 4.Sameer 5.[PERSON_NAME] 6.[PERS…" at bounding box center [171, 352] width 75 height 19
select select "38351"
click at [134, 352] on select "Select Stylist 1.[PERSON_NAME] 3.[PERSON_NAME] 4.Sameer 5.[PERSON_NAME] 6.[PERS…" at bounding box center [171, 352] width 75 height 19
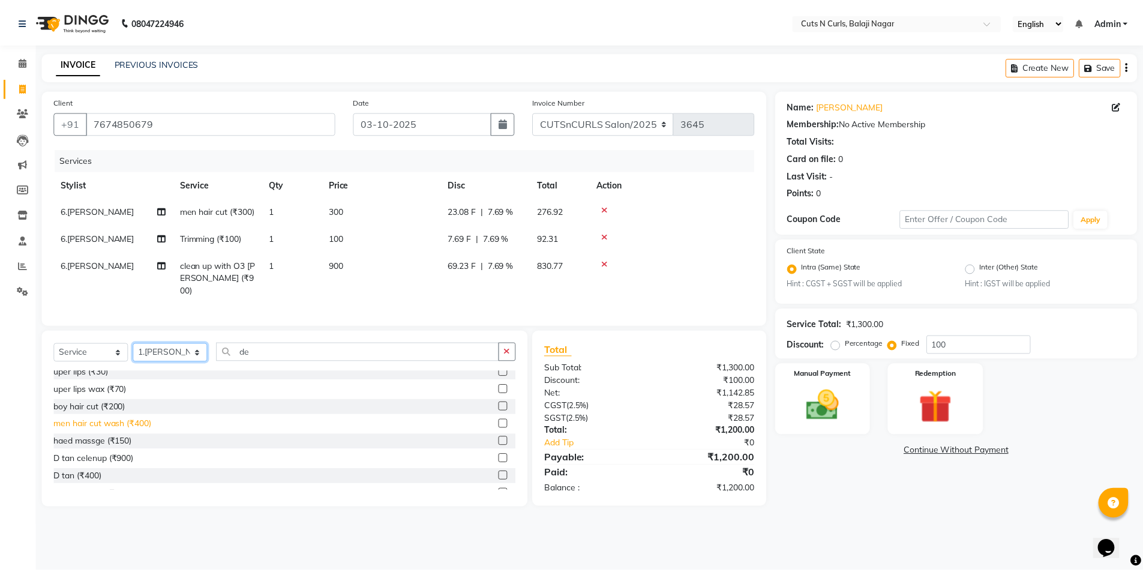
scroll to position [205, 0]
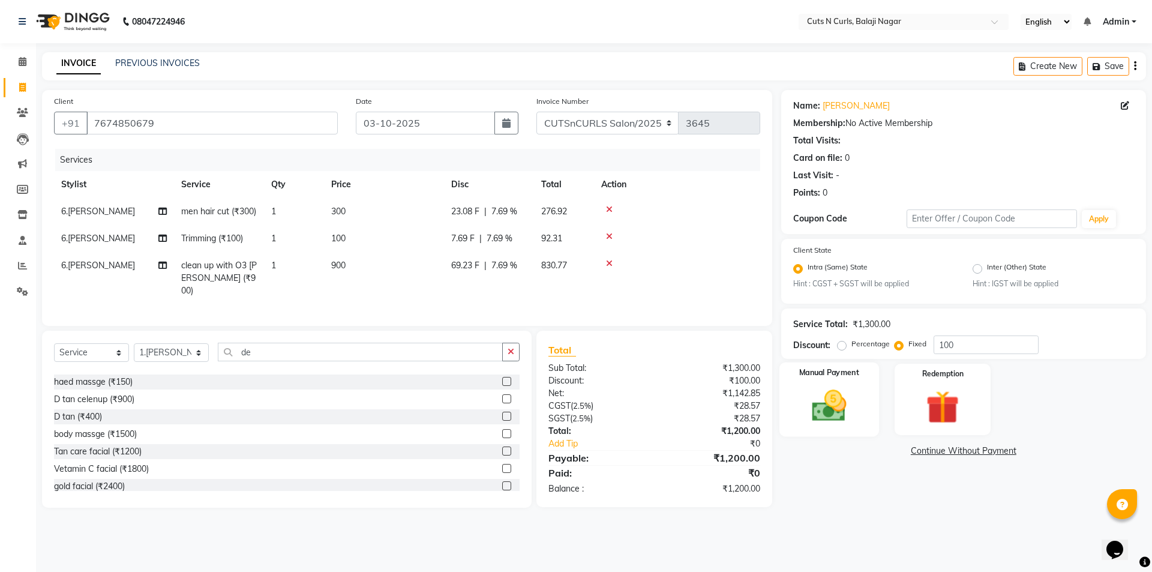
click at [829, 398] on img at bounding box center [829, 406] width 56 height 40
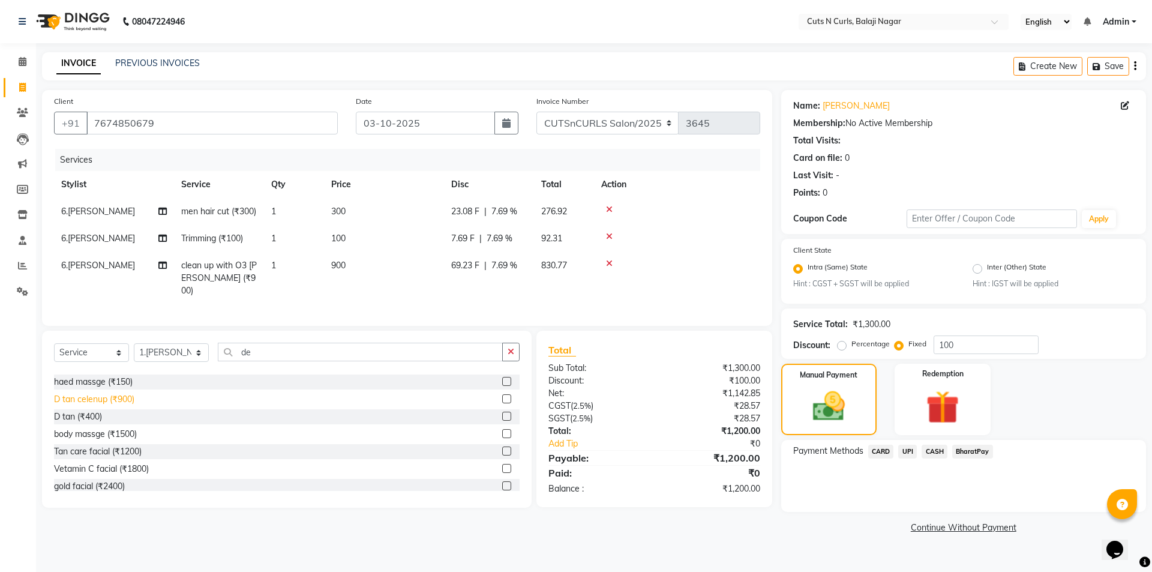
click at [116, 405] on div "D tan celenup (₹900)" at bounding box center [94, 399] width 80 height 13
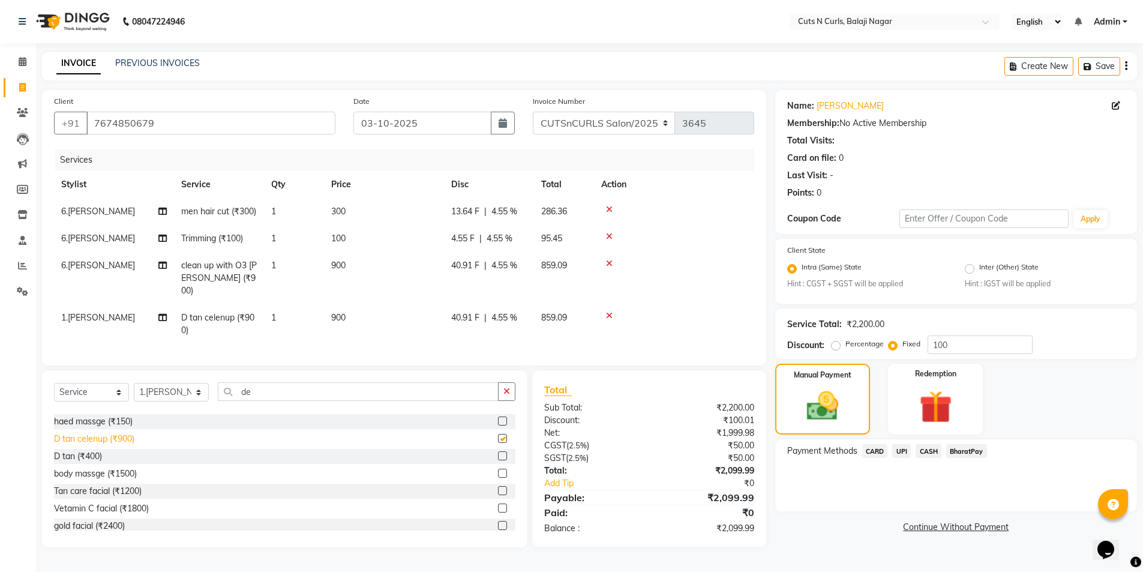
checkbox input "false"
click at [921, 444] on span "CASH" at bounding box center [928, 451] width 26 height 14
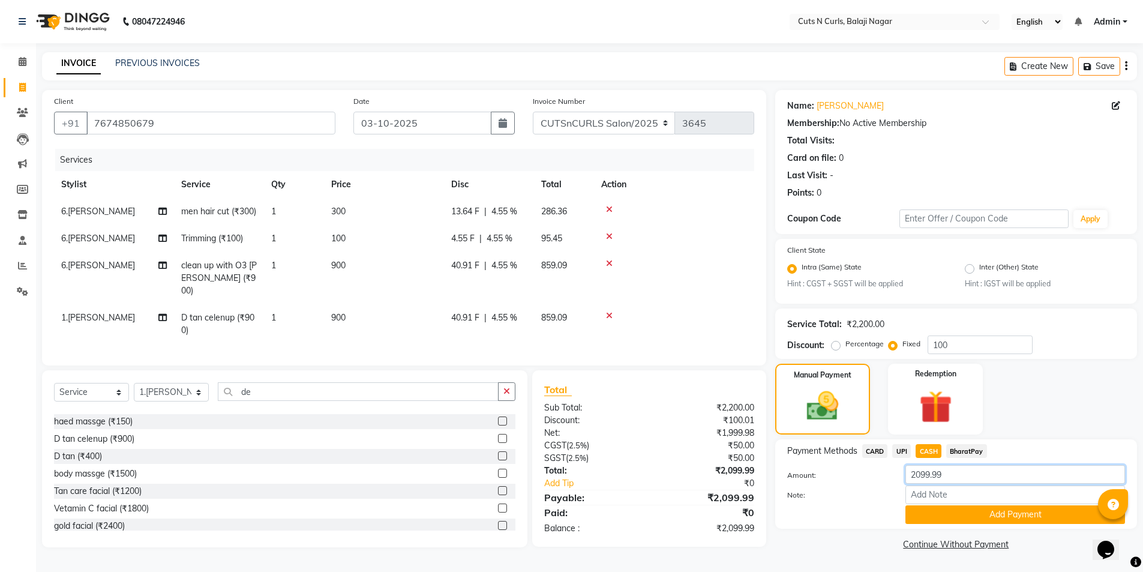
click at [957, 474] on input "2099.99" at bounding box center [1015, 474] width 220 height 19
click at [962, 450] on span "BharatPay" at bounding box center [966, 451] width 41 height 14
click at [961, 469] on input "2099.99" at bounding box center [1015, 474] width 220 height 19
type input "2"
type input "7"
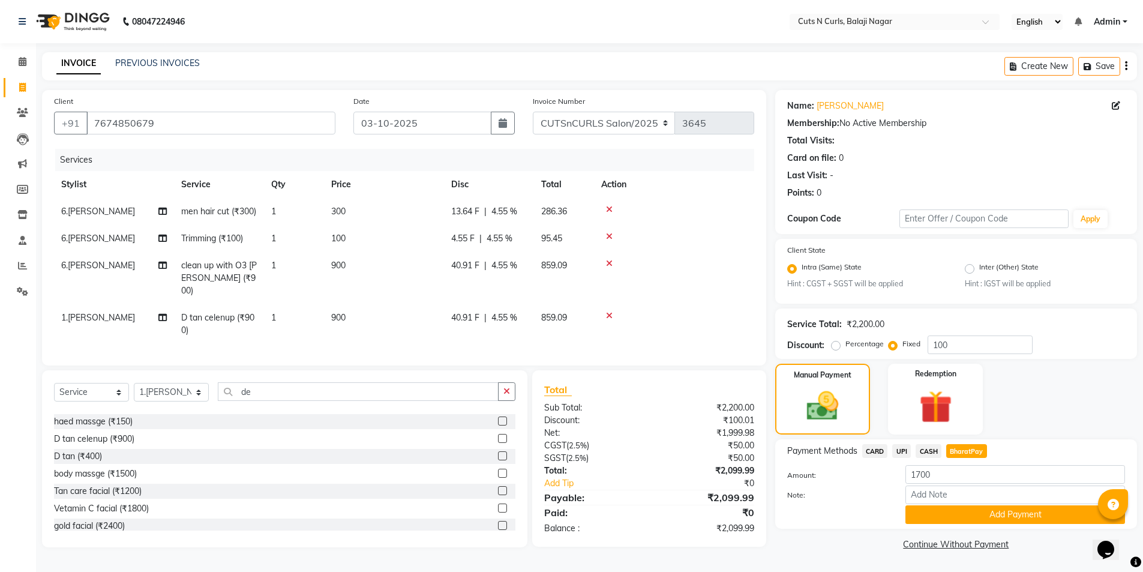
click at [1071, 421] on div "Manual Payment Redemption" at bounding box center [956, 398] width 380 height 71
click at [928, 447] on span "CASH" at bounding box center [928, 451] width 26 height 14
click at [967, 447] on span "BharatPay" at bounding box center [966, 451] width 41 height 14
click at [953, 468] on input "2099.99" at bounding box center [1015, 474] width 220 height 19
type input "2"
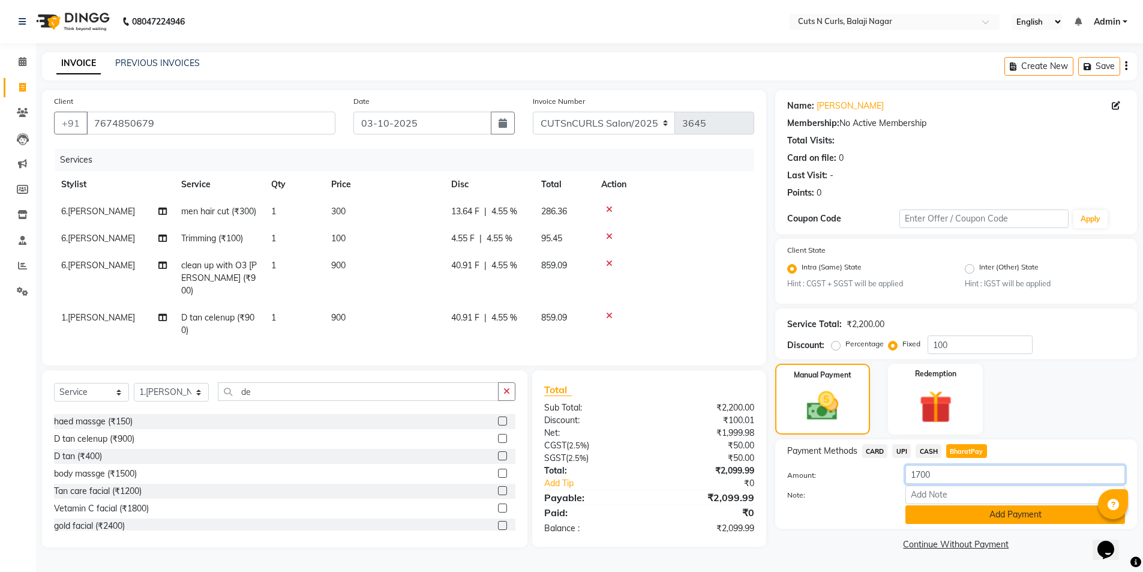
type input "1700"
click at [1002, 509] on button "Add Payment" at bounding box center [1015, 514] width 220 height 19
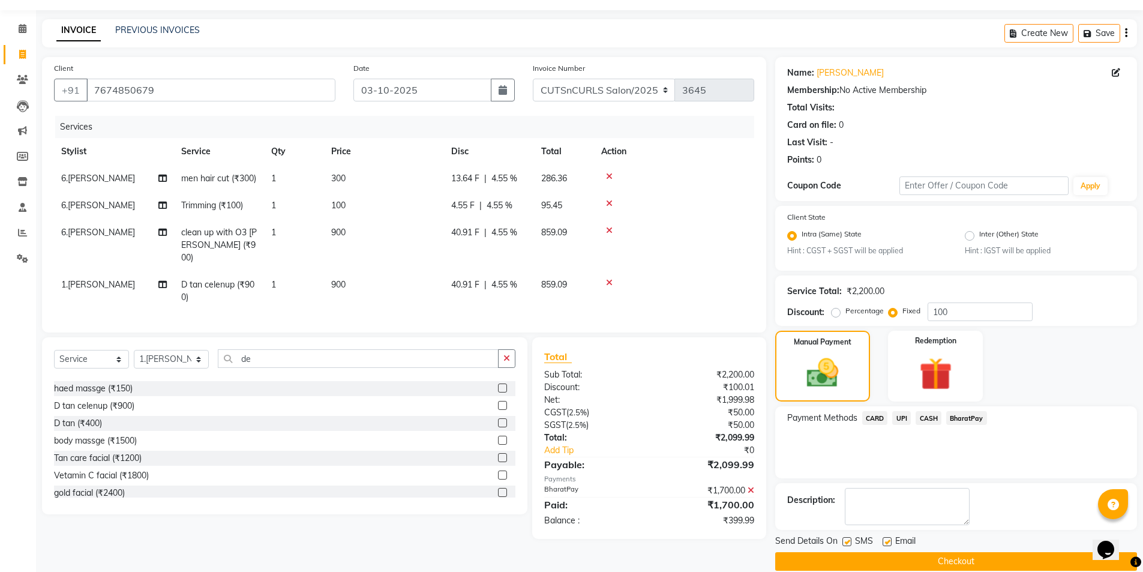
scroll to position [50, 0]
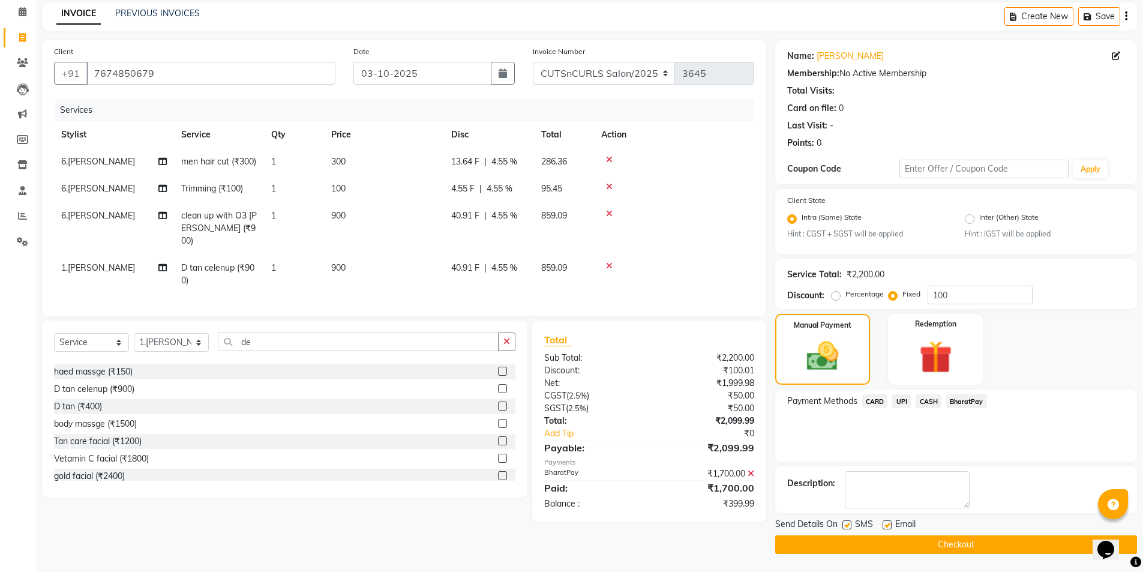
click at [928, 400] on span "CASH" at bounding box center [928, 401] width 26 height 14
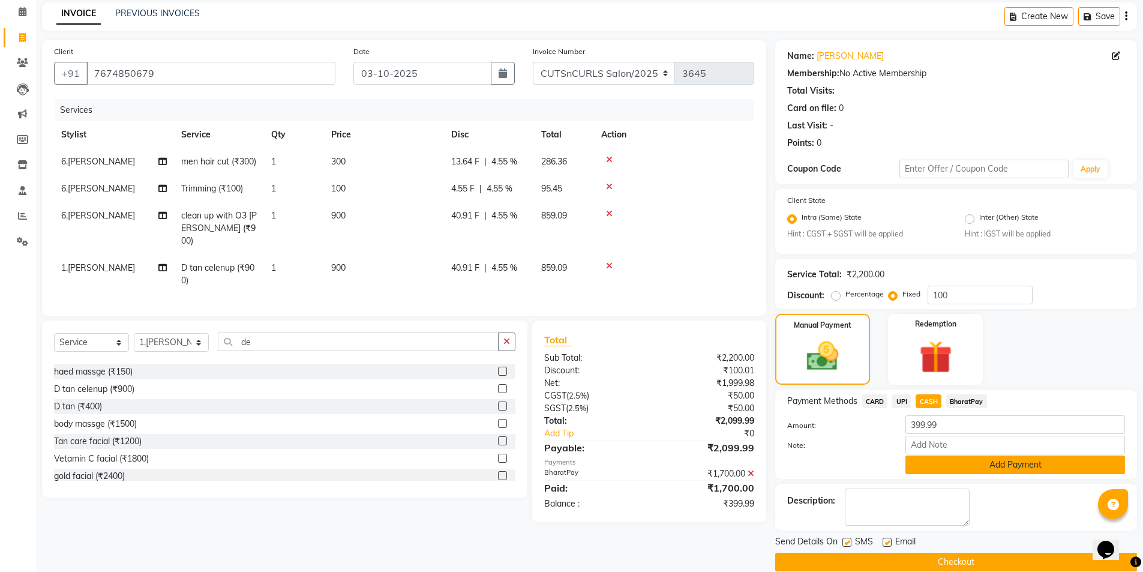
click at [927, 467] on button "Add Payment" at bounding box center [1015, 464] width 220 height 19
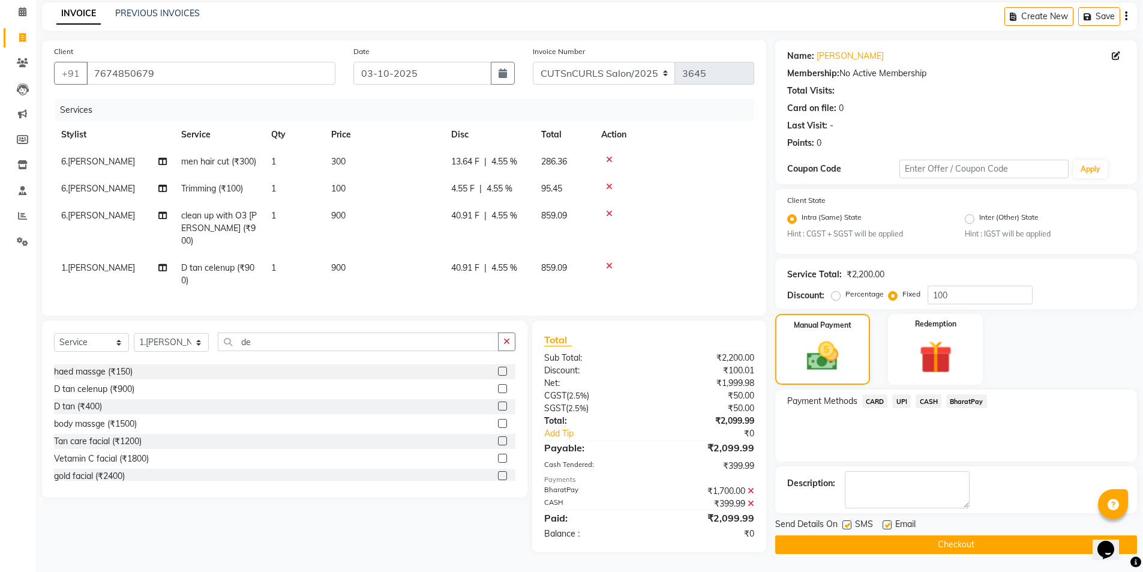
scroll to position [57, 0]
click at [846, 520] on label at bounding box center [846, 524] width 9 height 9
click at [846, 521] on input "checkbox" at bounding box center [846, 525] width 8 height 8
checkbox input "false"
click at [894, 522] on div "Email" at bounding box center [903, 525] width 43 height 15
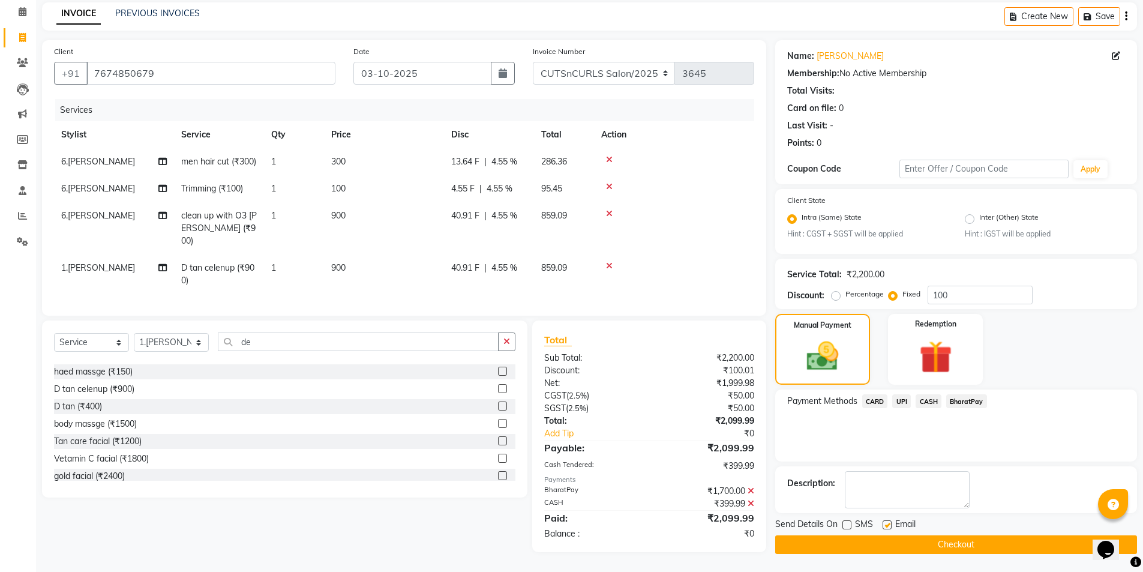
click at [887, 521] on label at bounding box center [886, 524] width 9 height 9
click at [887, 521] on input "checkbox" at bounding box center [886, 525] width 8 height 8
checkbox input "false"
click at [842, 520] on label at bounding box center [846, 524] width 9 height 9
click at [842, 521] on input "checkbox" at bounding box center [846, 525] width 8 height 8
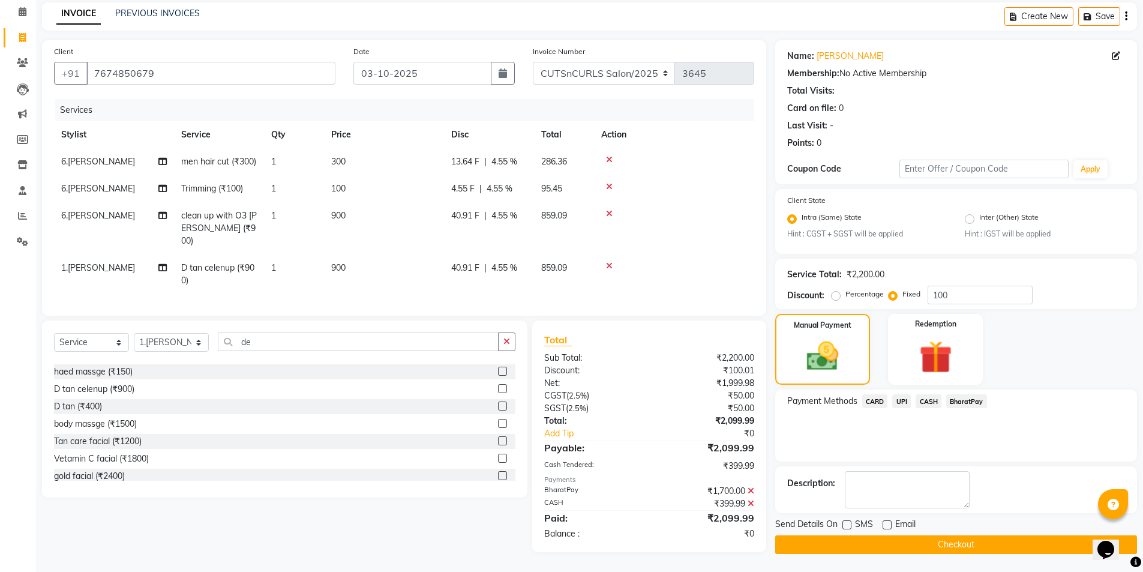
checkbox input "true"
click at [922, 535] on button "Checkout" at bounding box center [956, 544] width 362 height 19
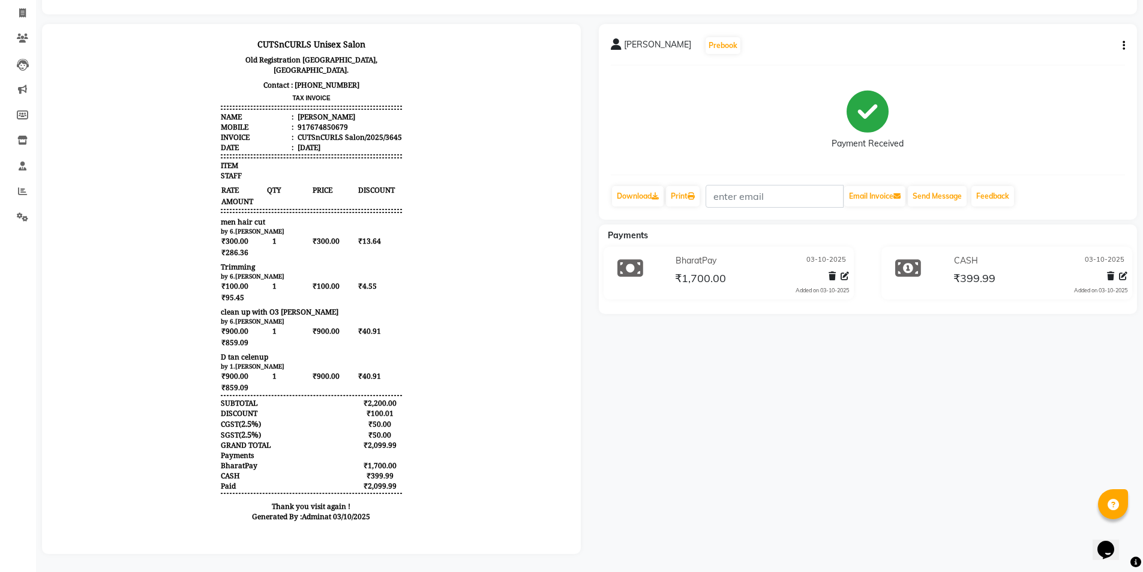
scroll to position [83, 0]
